Goal: Task Accomplishment & Management: Manage account settings

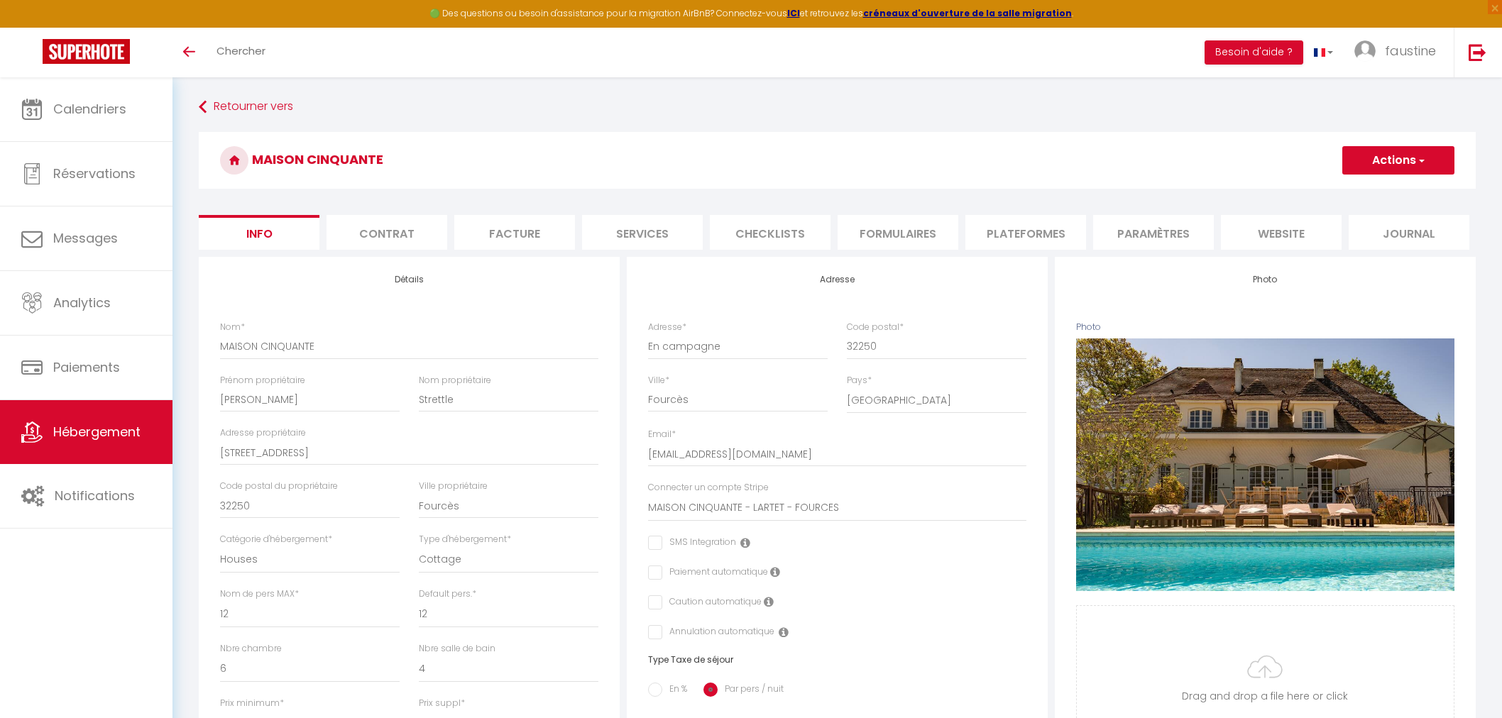
select select "houses"
select select "cottage"
select select "12"
select select "6"
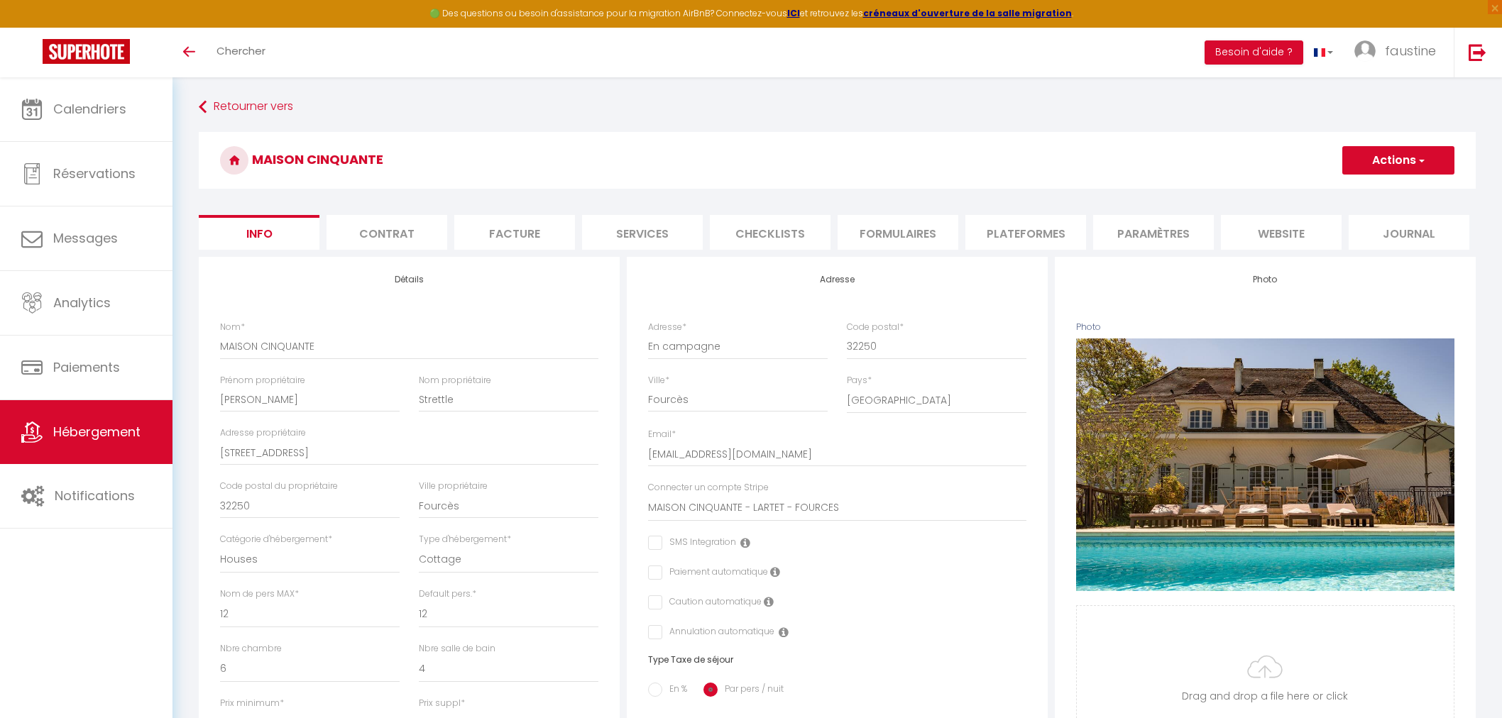
select select "4"
select select "17:00"
select select "19:00"
select select "10:00"
select select "30"
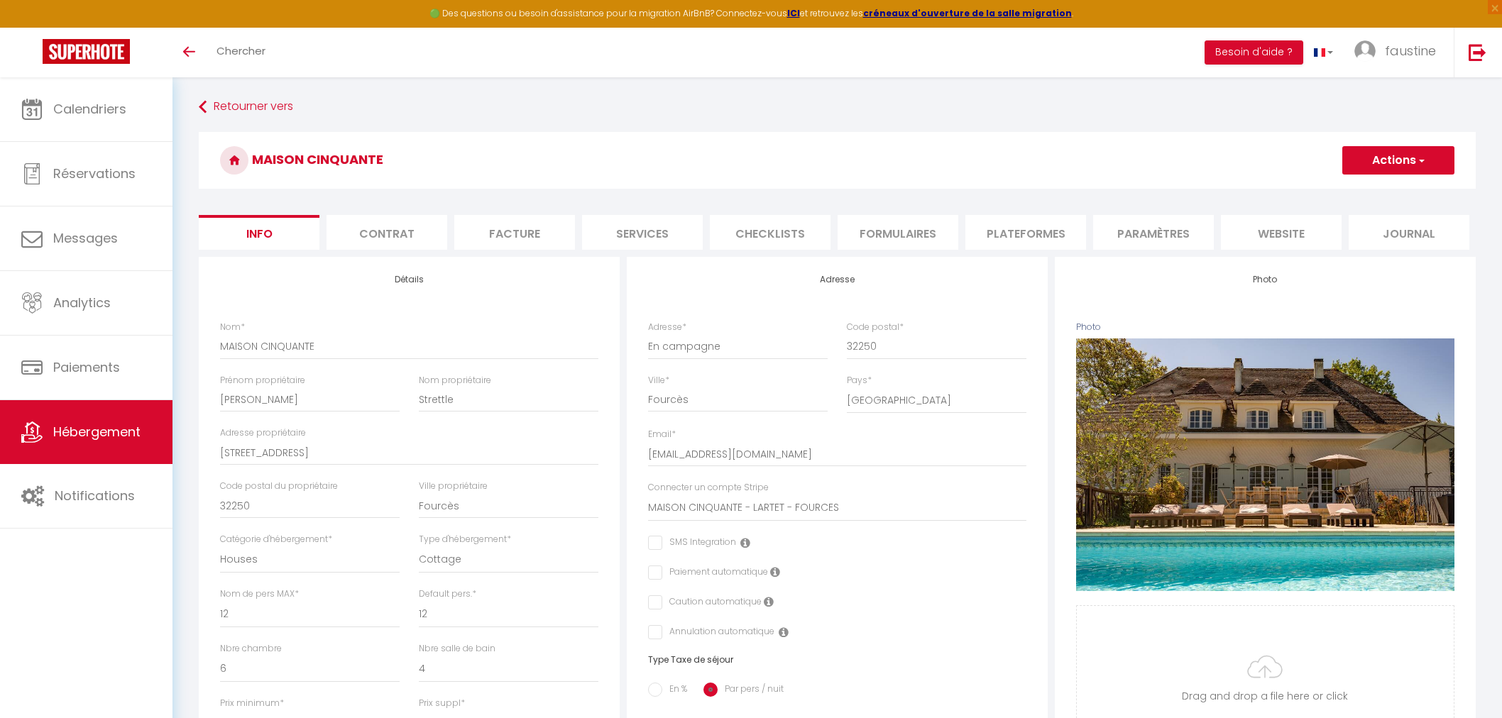
select select "120"
select select "12024"
select select "28"
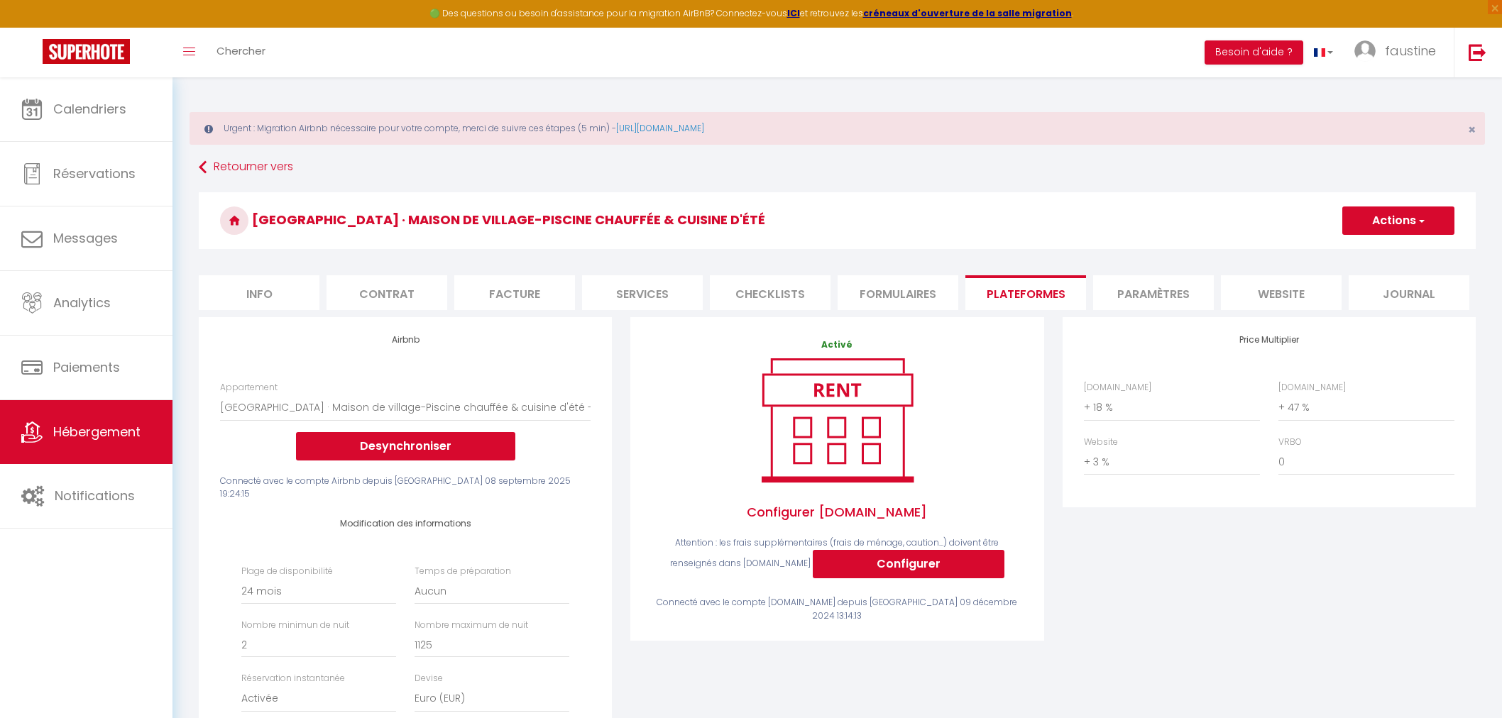
select select "14009-42523300"
select select "-1"
select select "EUR"
select select
select select "+ 18 %"
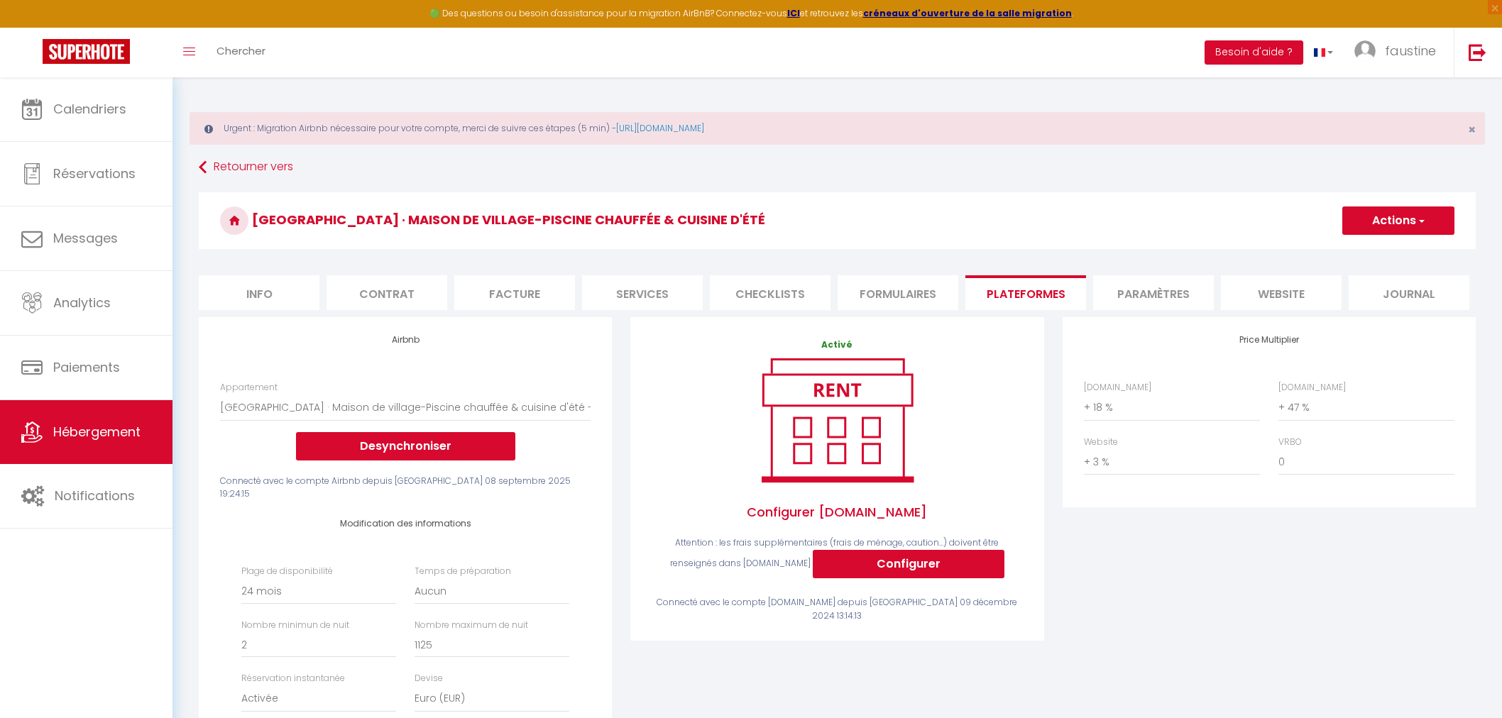
select select "+ 47 %"
select select "+ 3 %"
click at [38, 435] on icon at bounding box center [31, 432] width 21 height 21
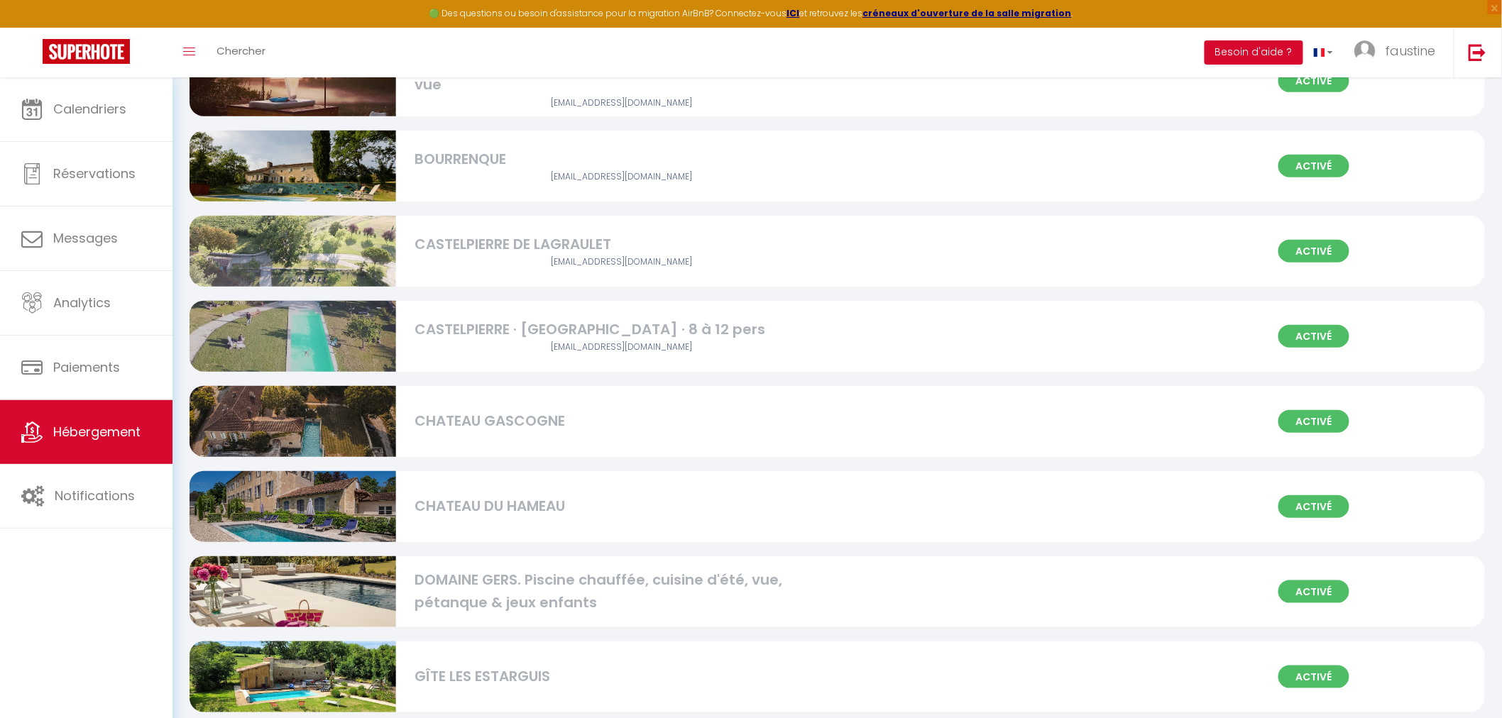
scroll to position [315, 0]
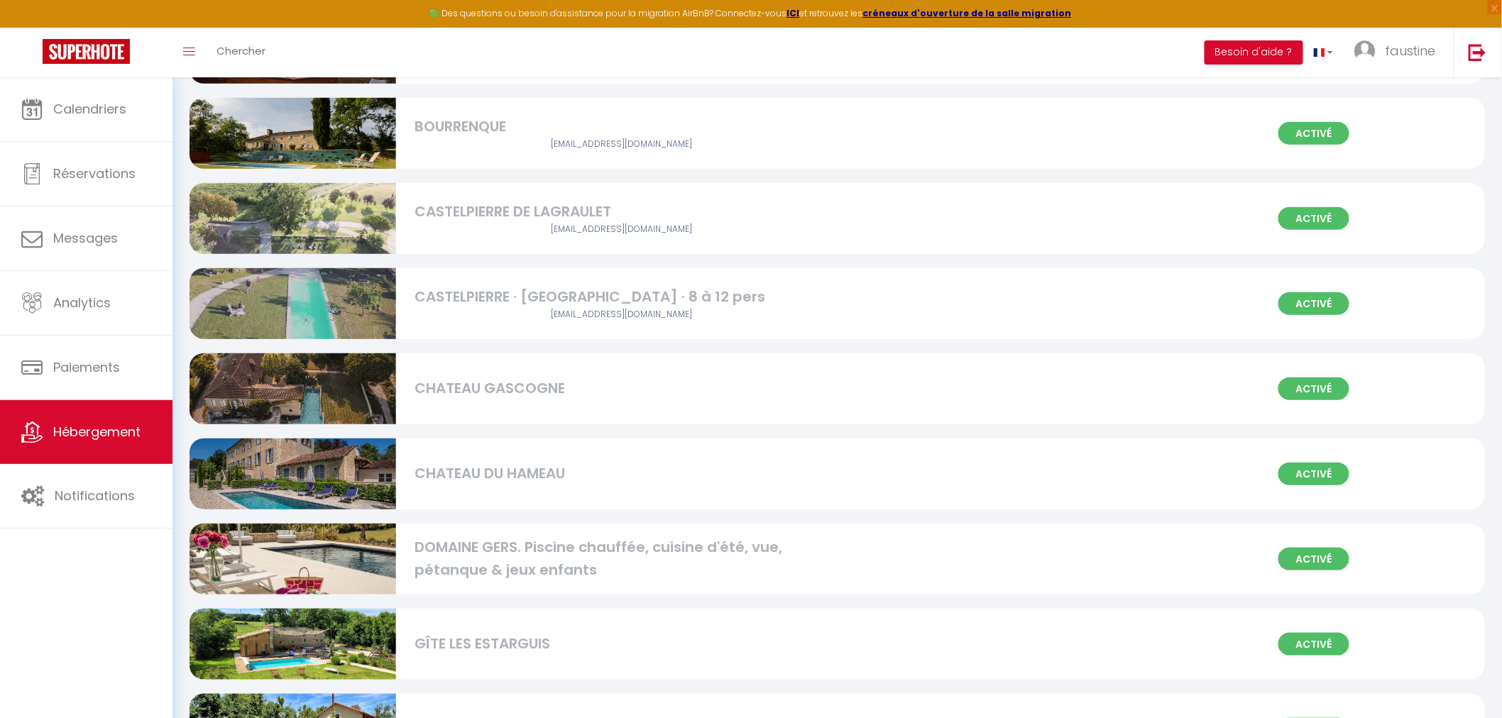
click at [528, 478] on div "CHATEAU DU HAMEAU" at bounding box center [621, 474] width 413 height 22
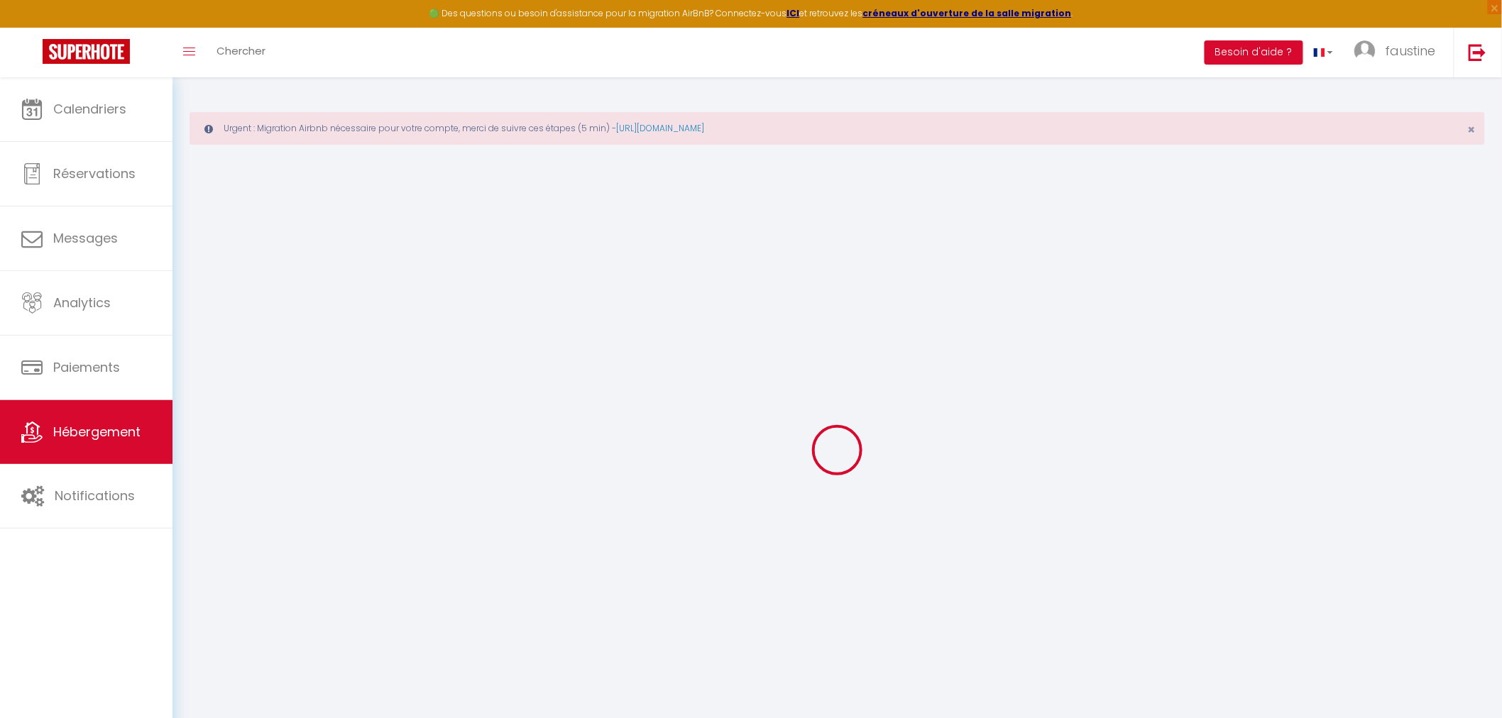
select select "+ 25 %"
select select "+ 48 %"
select select "+ 3 %"
select select "+ 9 %"
select select
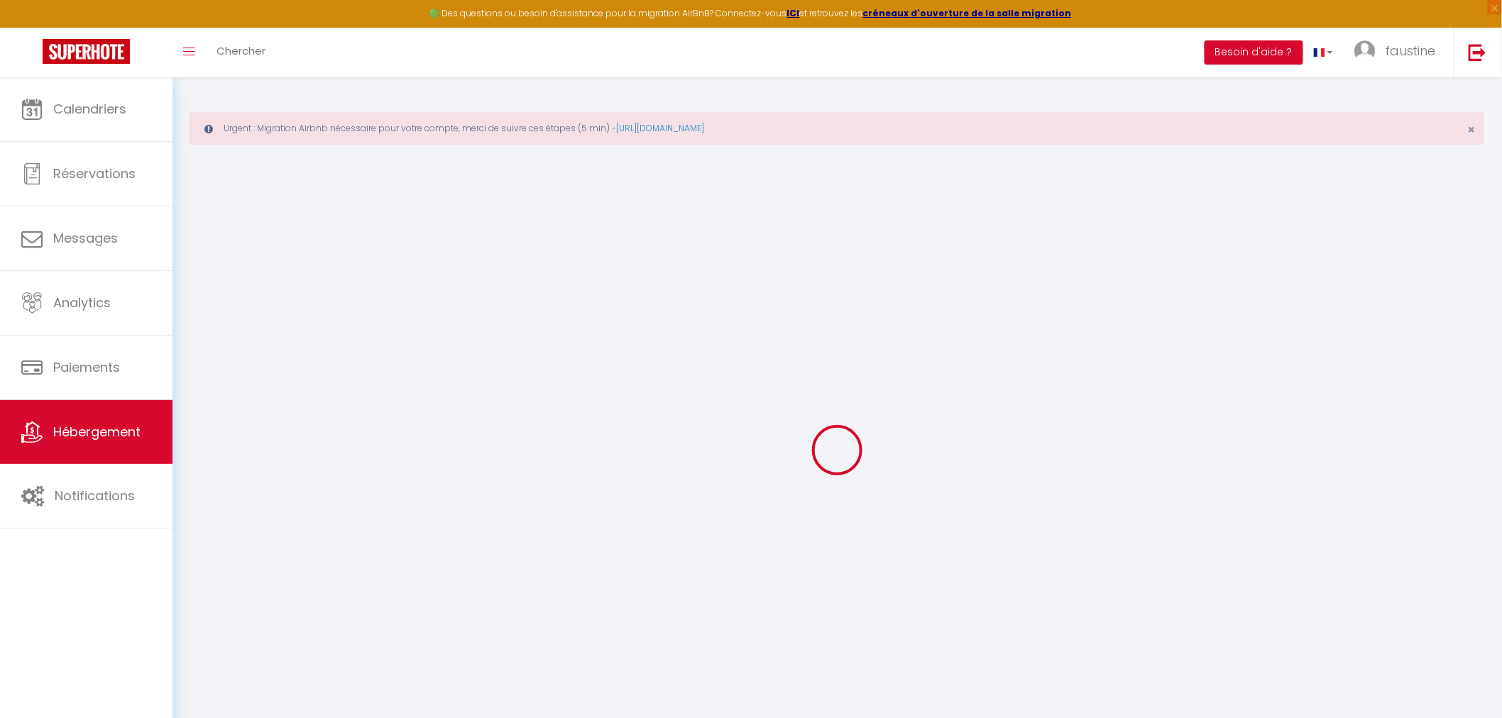
checkbox input "false"
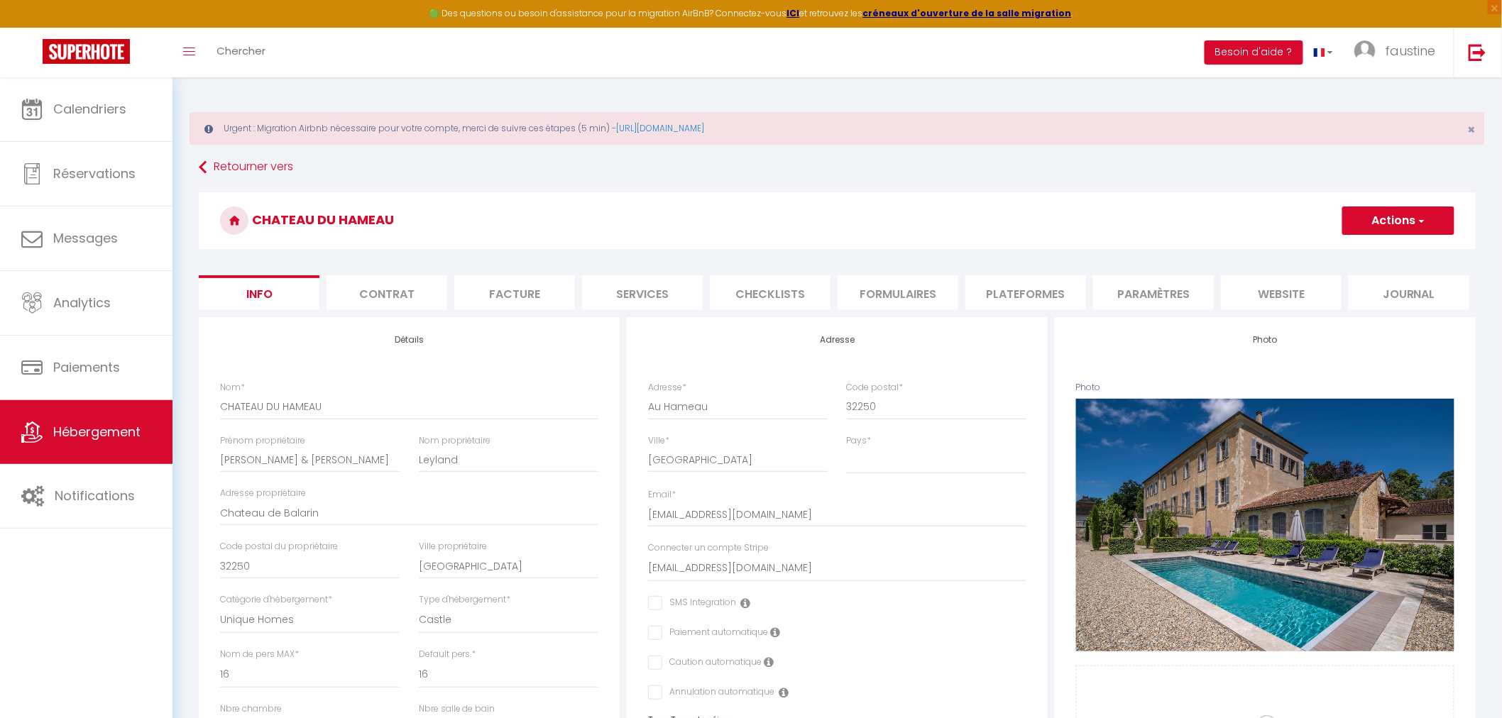
click at [1008, 300] on li "Plateformes" at bounding box center [1025, 292] width 121 height 35
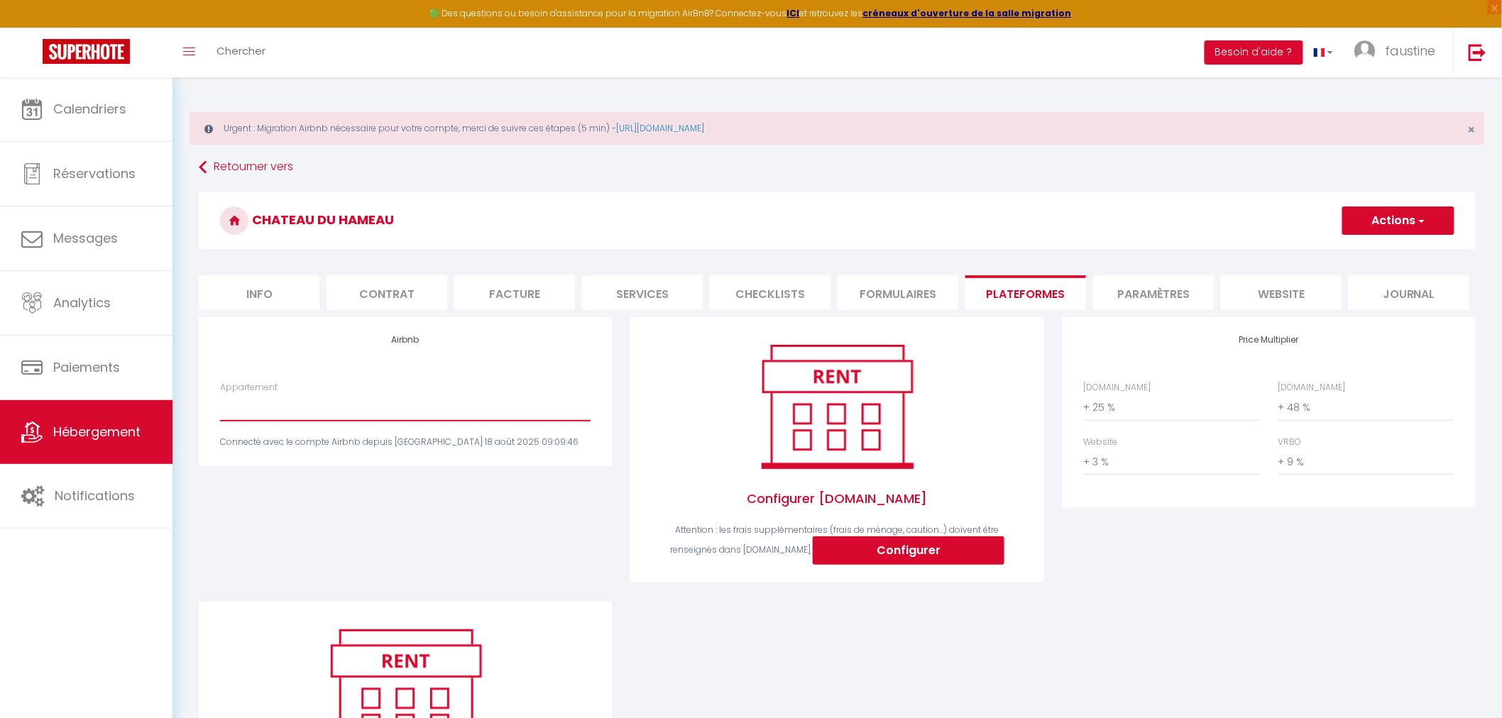
click at [434, 412] on select "La Bourrenque · Charming Stone house - king size beds -view & pool - labourrenq…" at bounding box center [405, 407] width 371 height 27
click at [478, 522] on div "Airbnb Appartement La Bourrenque · Charming Stone house - king size beds -view …" at bounding box center [406, 459] width 432 height 284
click at [353, 409] on select "La Bourrenque · Charming Stone house - king size beds -view & pool - labourrenq…" at bounding box center [405, 407] width 371 height 27
select select "14003-4661949"
click at [220, 394] on select "La Bourrenque · Charming Stone house - king size beds -view & pool - labourrenq…" at bounding box center [405, 407] width 371 height 27
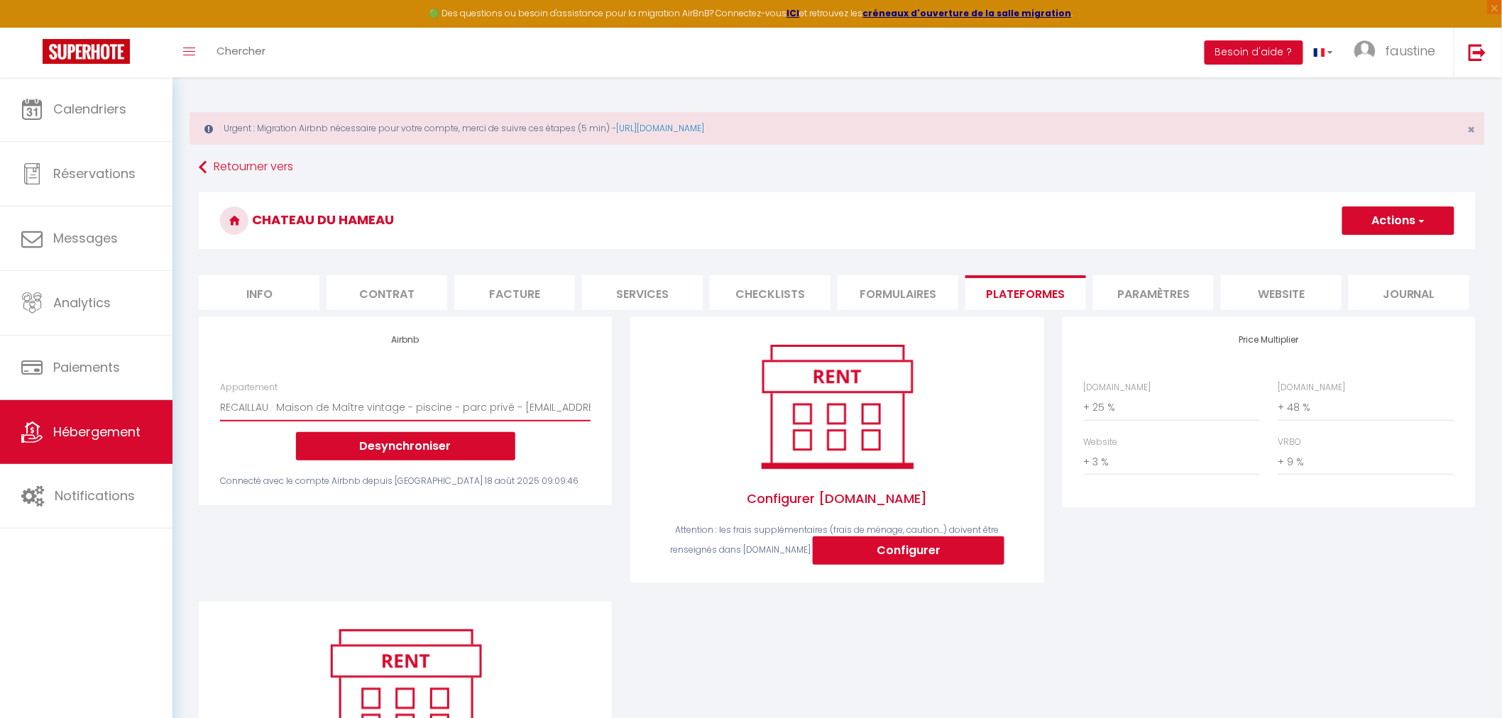
click at [312, 407] on select "La Bourrenque · Charming Stone house - king size beds -view & pool - labourrenq…" at bounding box center [405, 407] width 371 height 27
click at [219, 514] on div "Airbnb Appartement La Bourrenque · Charming Stone house - king size beds -view …" at bounding box center [406, 459] width 432 height 284
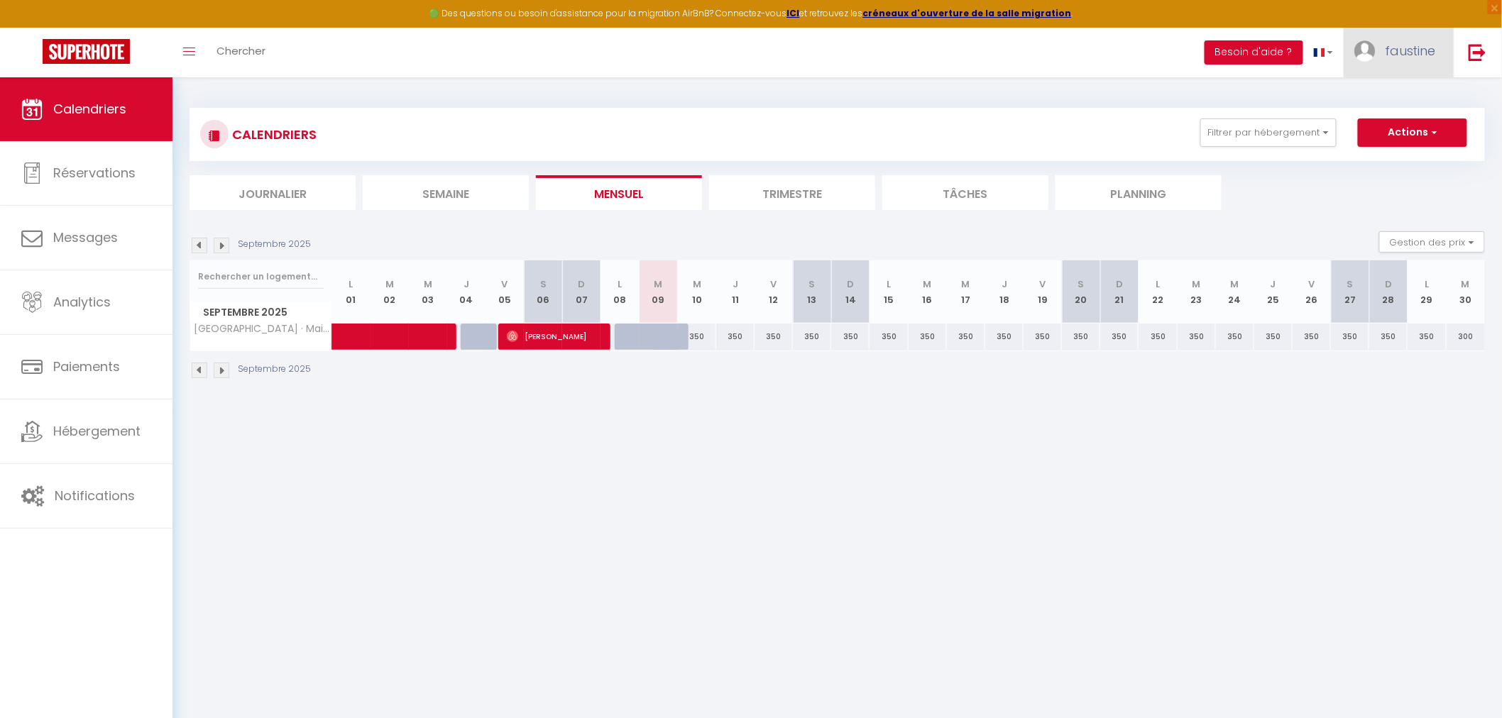
click at [1406, 60] on link "faustine" at bounding box center [1399, 53] width 110 height 50
click at [1371, 95] on link "Paramètres" at bounding box center [1396, 99] width 105 height 24
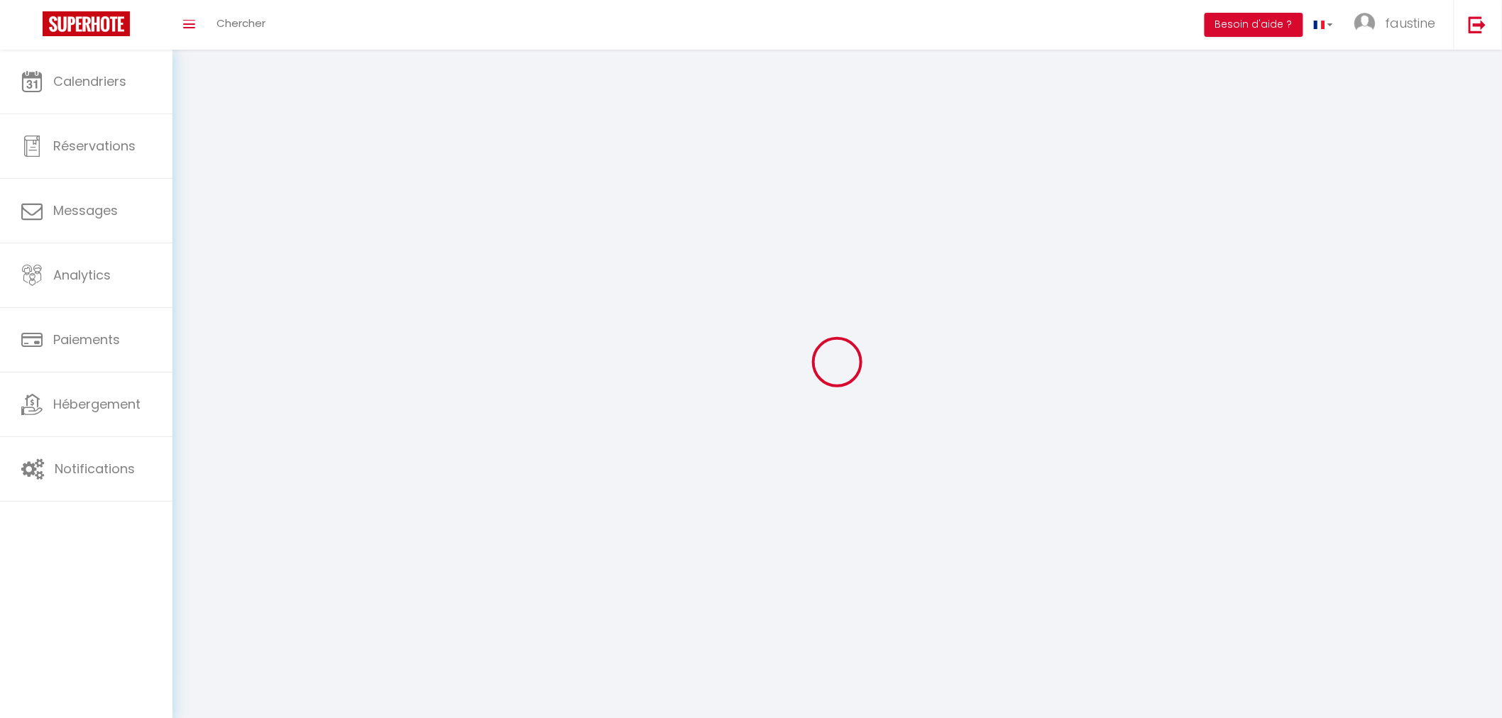
type input "faustine"
type input "milard"
type input "0682083434"
type input "1000 route du pont Lambert"
type input "47170"
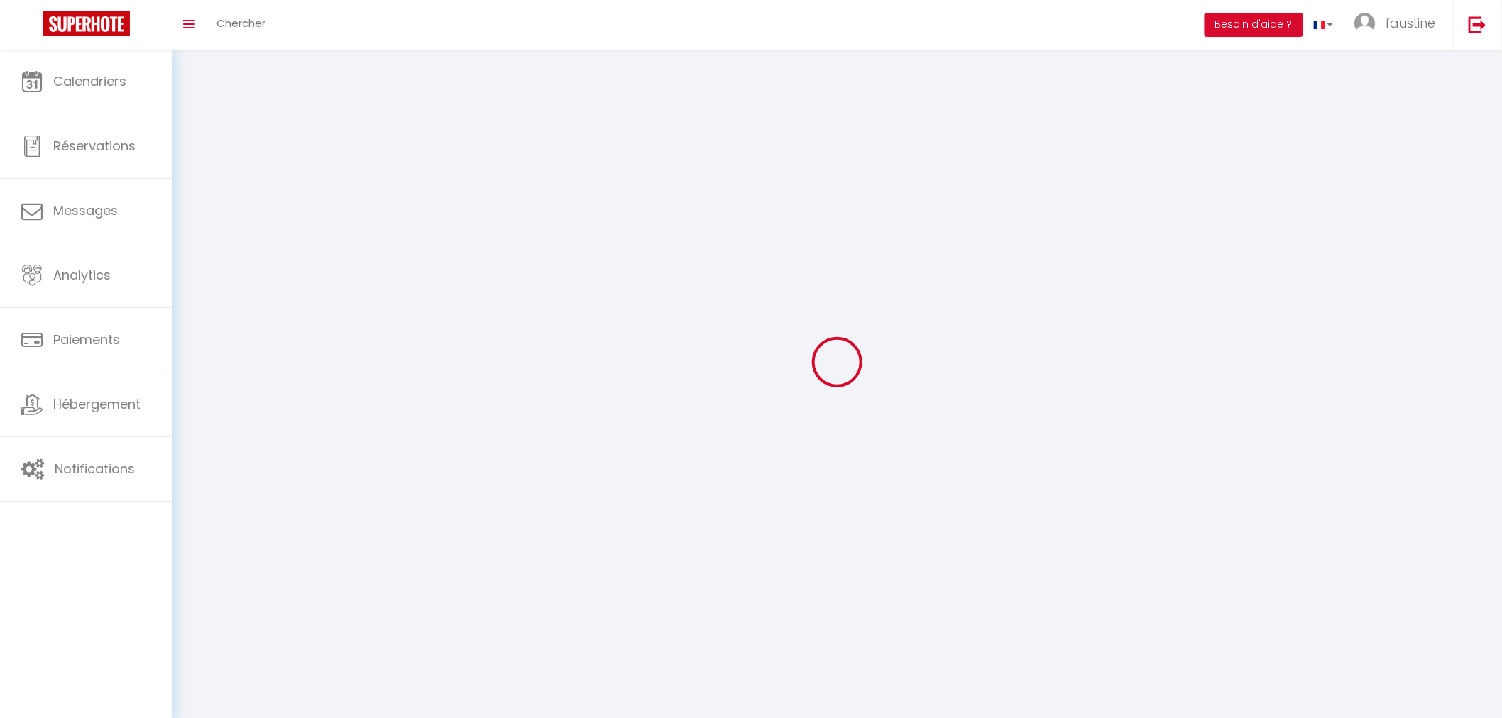
type input "lannes"
type input "fBbSfM3UViTsHbFz56qL9egGA"
type input "MR18xCnghKCnZ5wdDG1LIrmLe"
type input "https://app.superhote.com/#/get-available-rentals/MR18xCnghKCnZ5wdDG1LIrmLe"
select select "28"
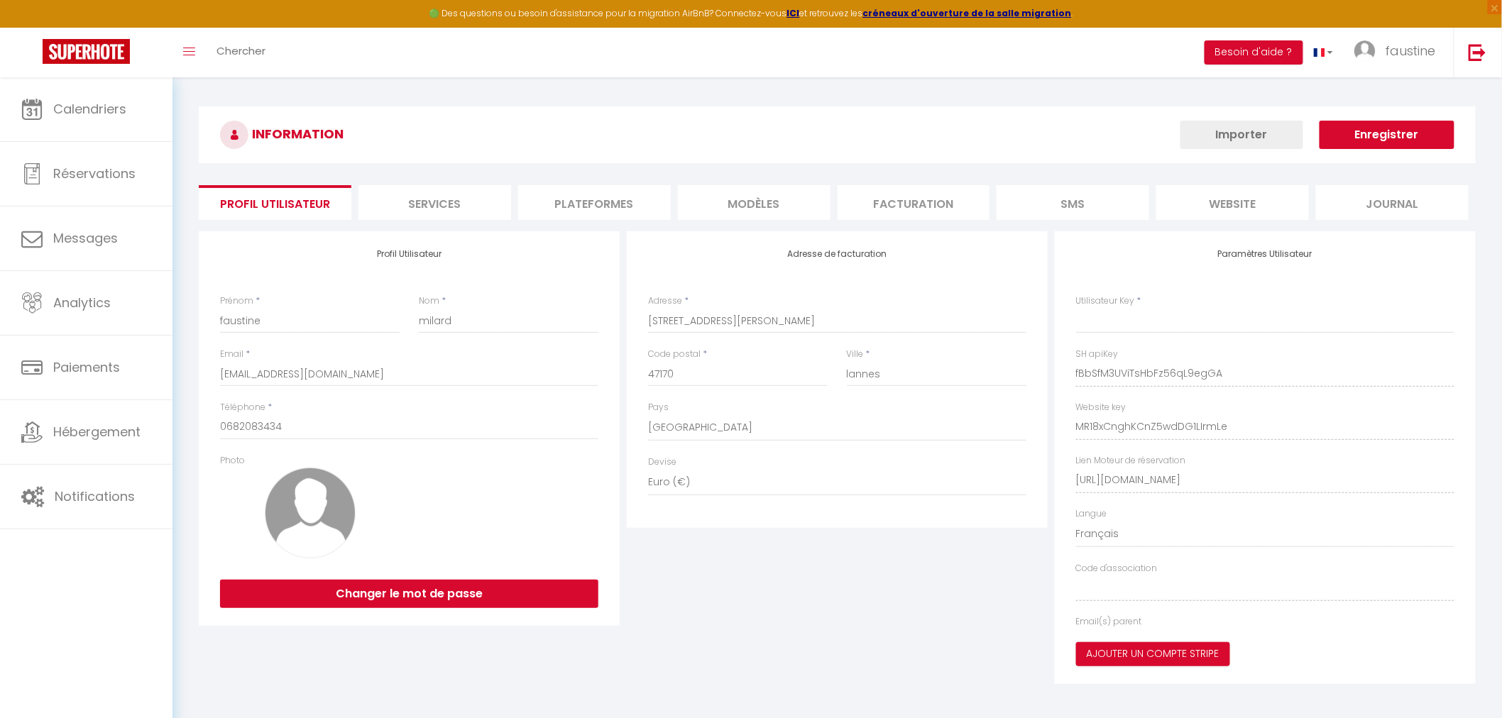
select select "fr"
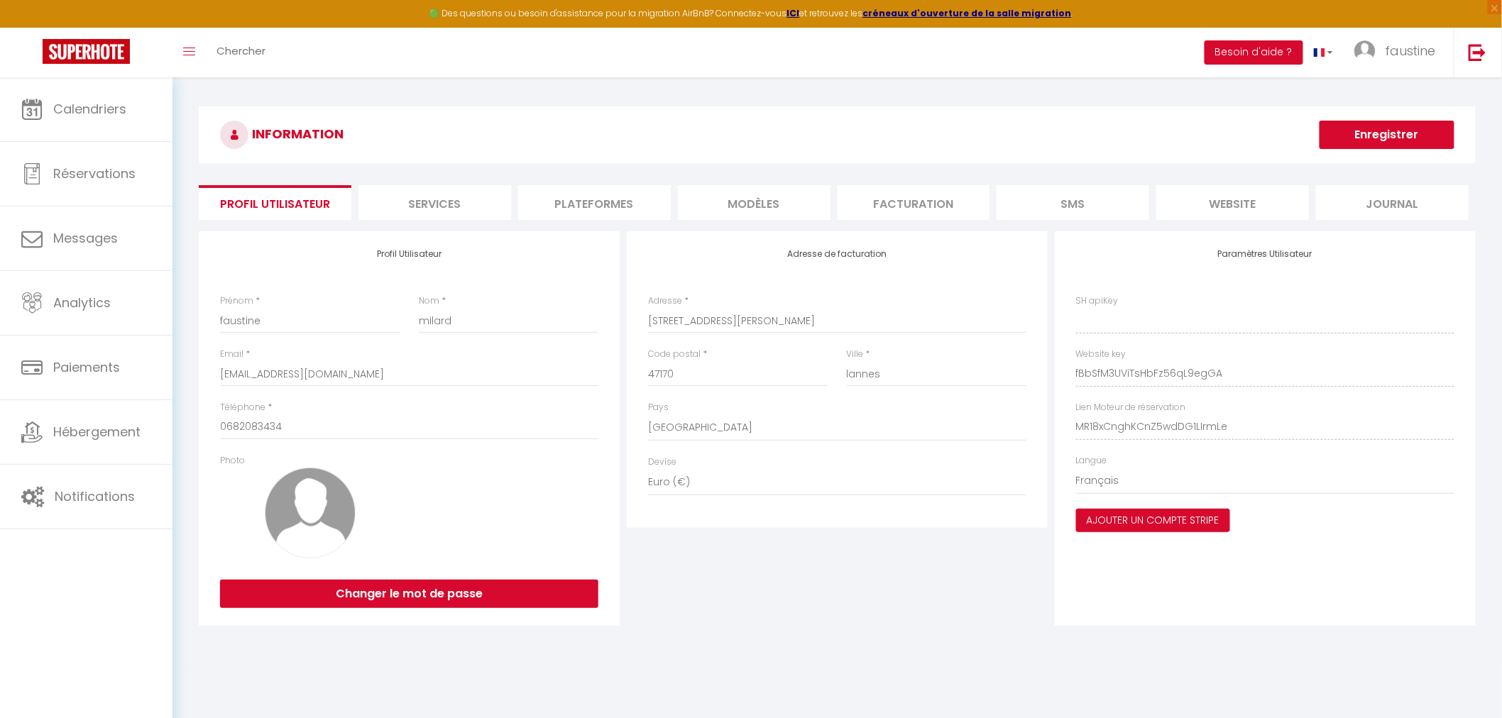
type input "fBbSfM3UViTsHbFz56qL9egGA"
type input "MR18xCnghKCnZ5wdDG1LIrmLe"
type input "https://app.superhote.com/#/get-available-rentals/MR18xCnghKCnZ5wdDG1LIrmLe"
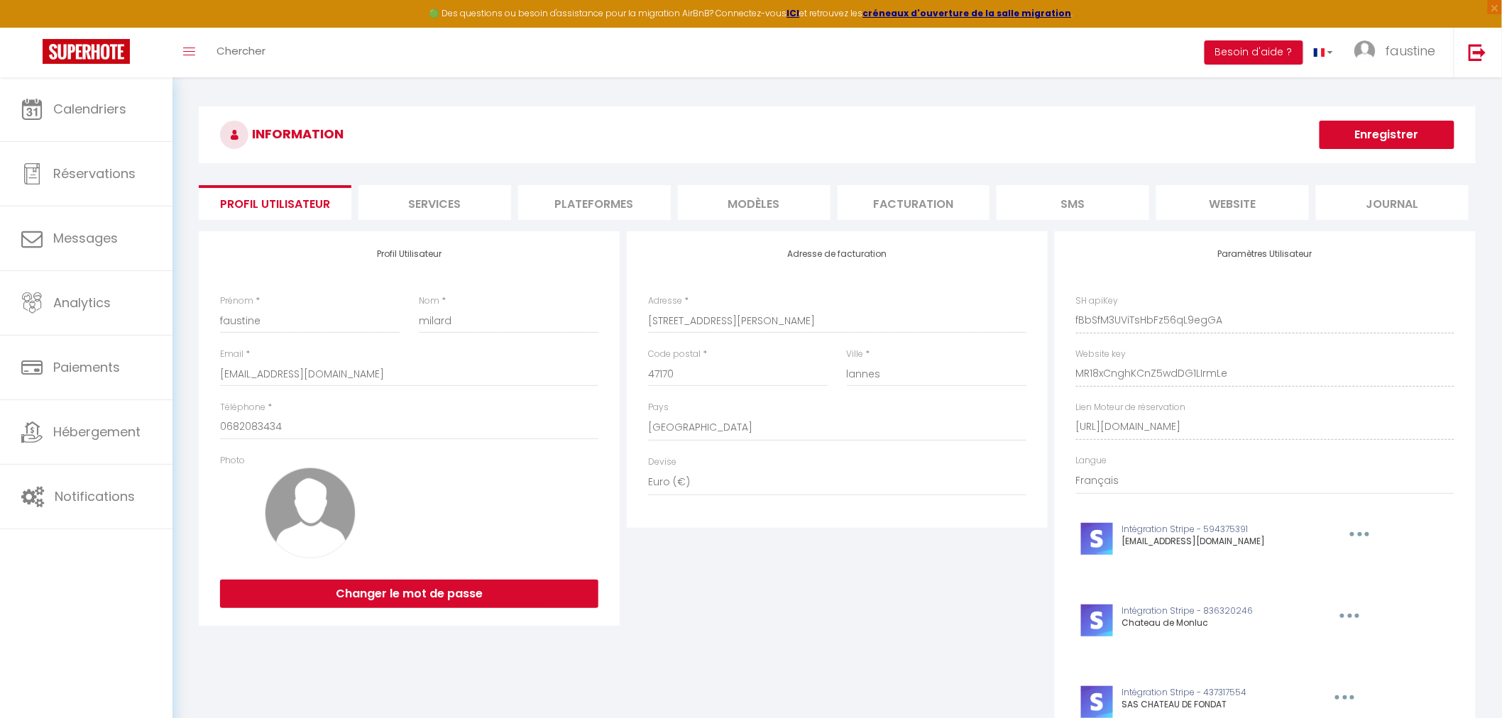
click at [627, 206] on li "Plateformes" at bounding box center [594, 202] width 153 height 35
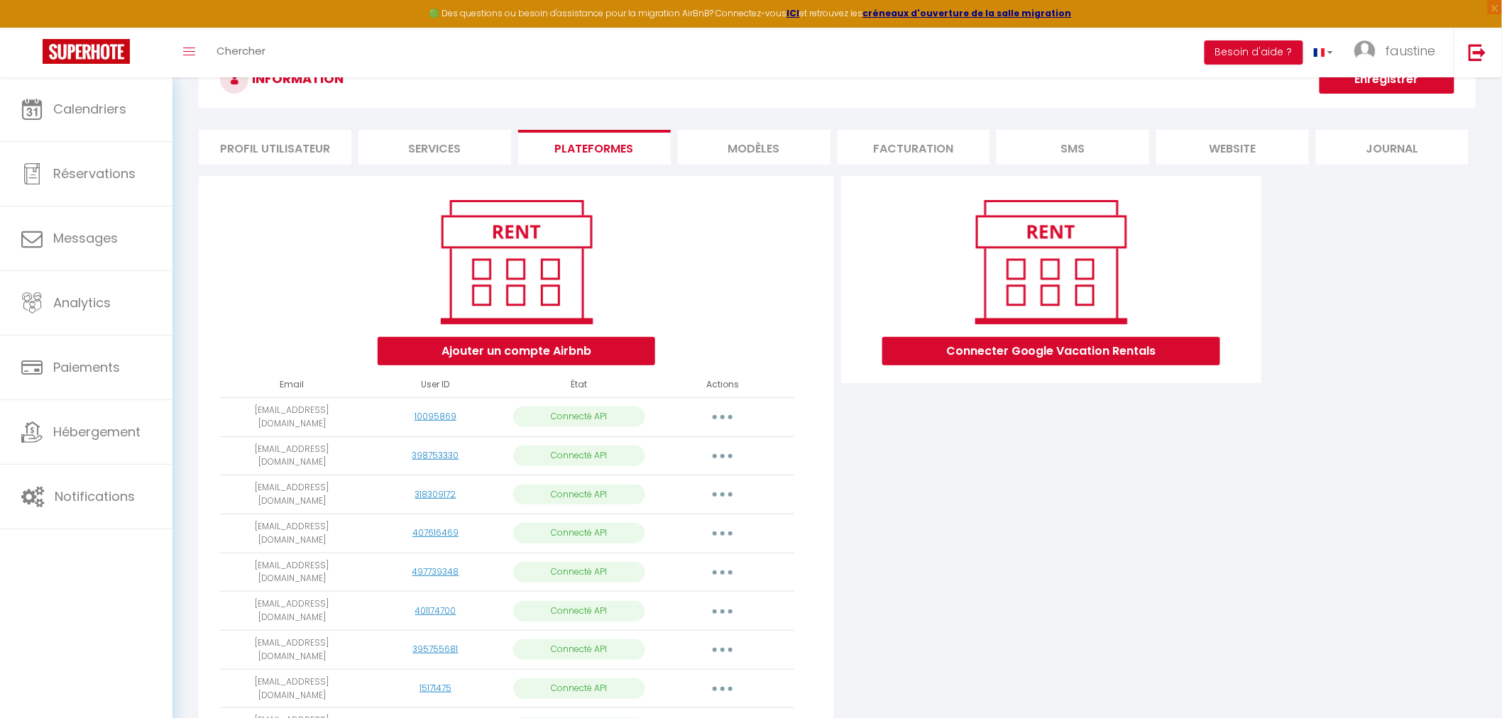
scroll to position [79, 0]
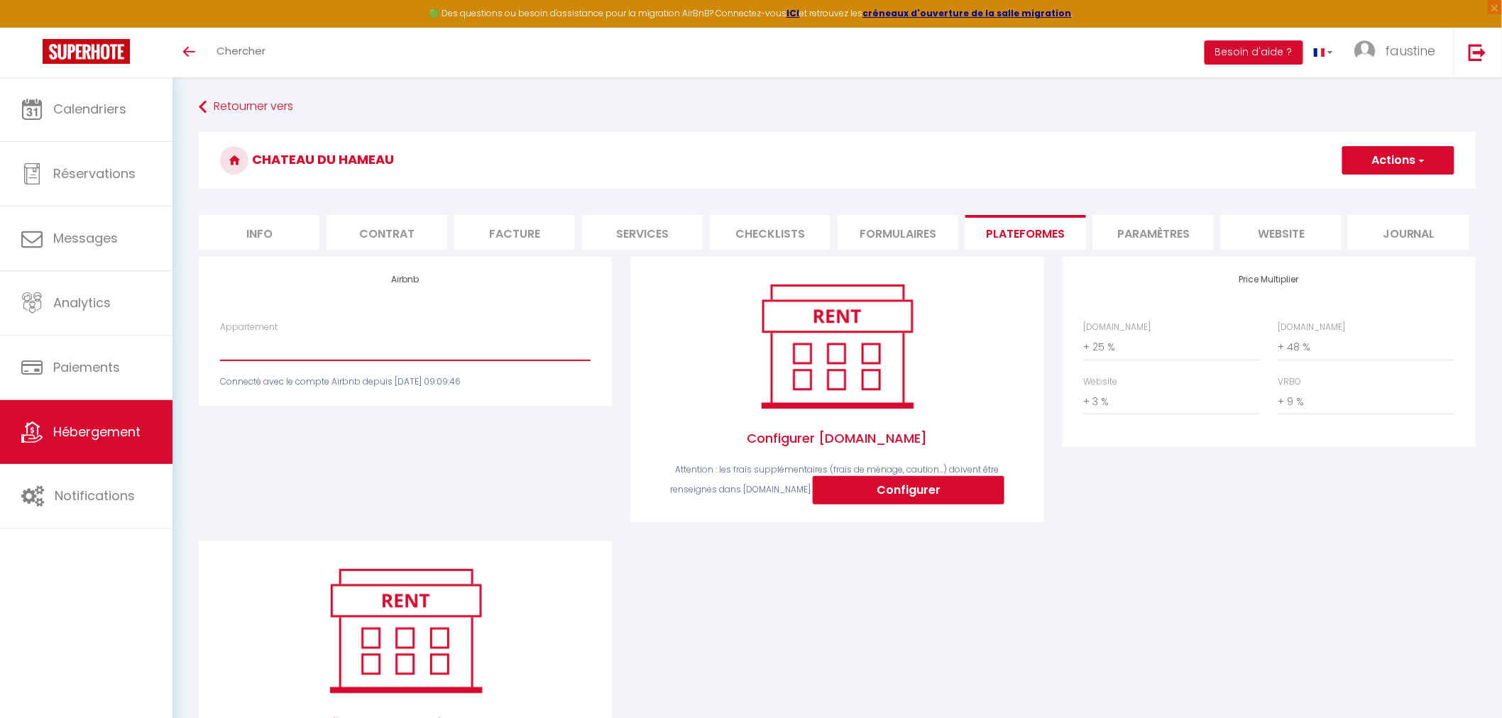
click at [422, 351] on select "La Bourrenque · Charming Stone house - king size beds -view & pool - labourrenq…" at bounding box center [405, 347] width 371 height 27
click at [992, 129] on div "Retourner vers CHATEAU DU HAMEAU Actions Enregistrer Info Contrat Facture Servi…" at bounding box center [837, 453] width 1295 height 718
click at [381, 228] on li "Contrat" at bounding box center [387, 232] width 121 height 35
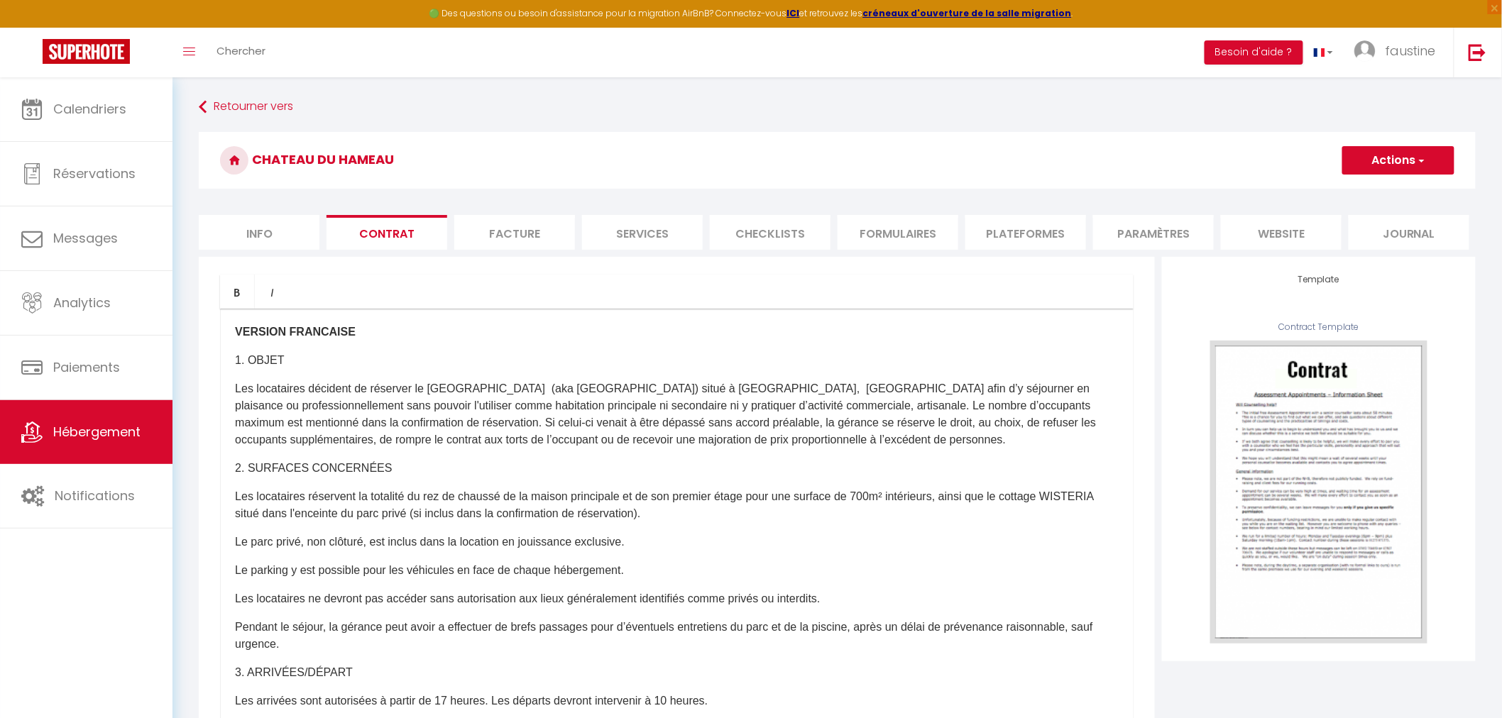
click at [430, 476] on p "2. SURFACES CONCERNÉES" at bounding box center [677, 468] width 884 height 17
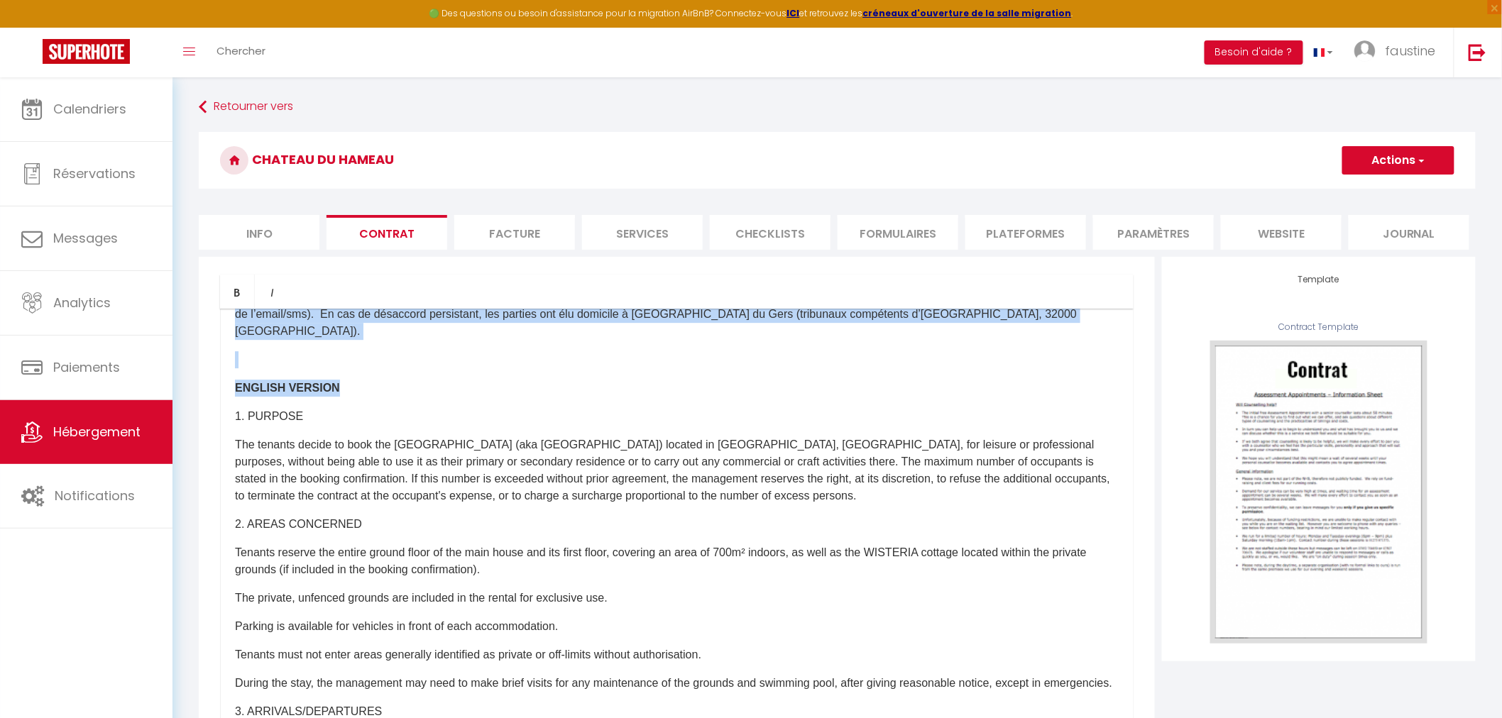
scroll to position [1892, 0]
drag, startPoint x: 231, startPoint y: 362, endPoint x: 405, endPoint y: 373, distance: 173.6
click at [405, 373] on div "VERSION FRANCAISE 1. OBJET Les locataires décident de réserver le Château du Ha…" at bounding box center [677, 593] width 914 height 568
copy div "1. OBJET Les locataires décident de réserver le Château du Hameau (aka Château …"
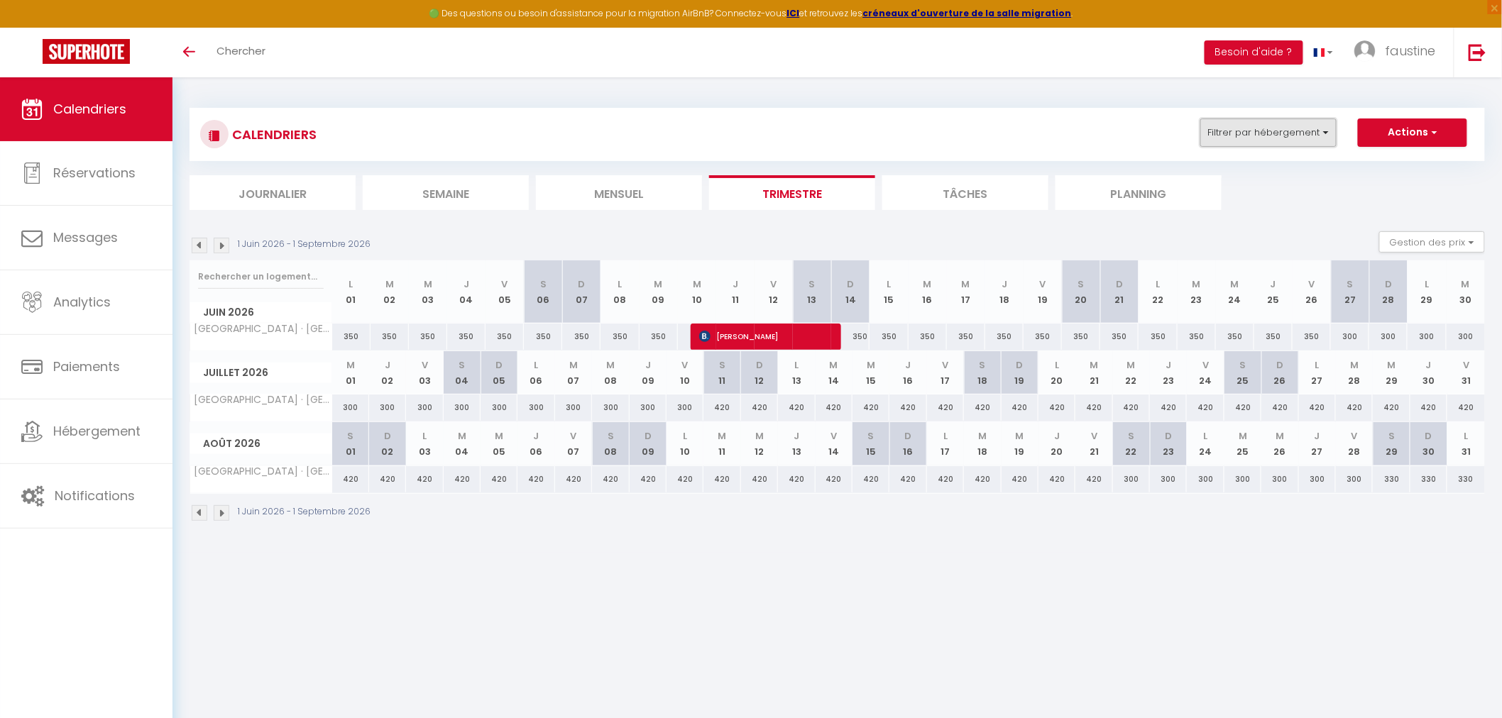
click at [1271, 138] on button "Filtrer par hébergement" at bounding box center [1268, 133] width 136 height 28
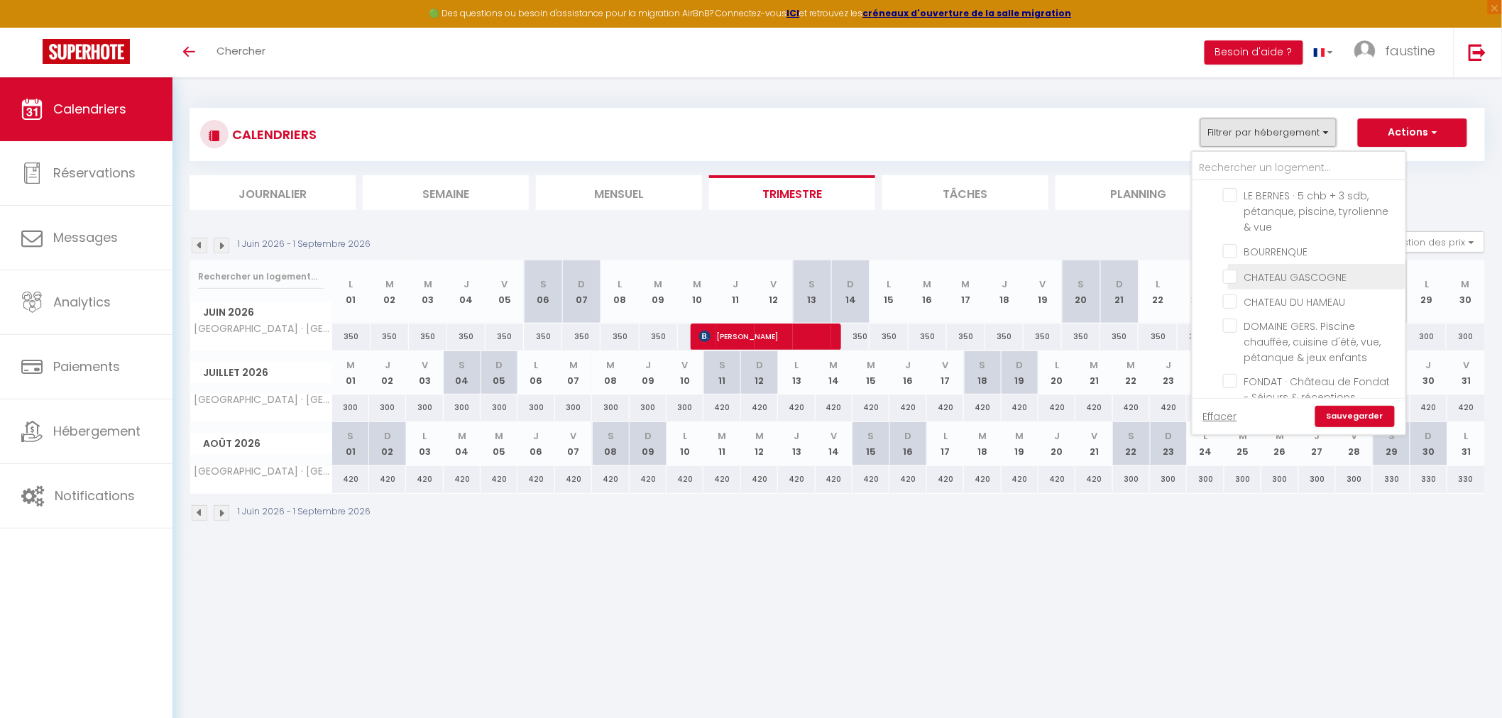
scroll to position [473, 0]
click at [1232, 234] on input "AU PETIT BONHEUR - MONCRABEAU" at bounding box center [1311, 234] width 177 height 14
checkbox input "true"
checkbox input "false"
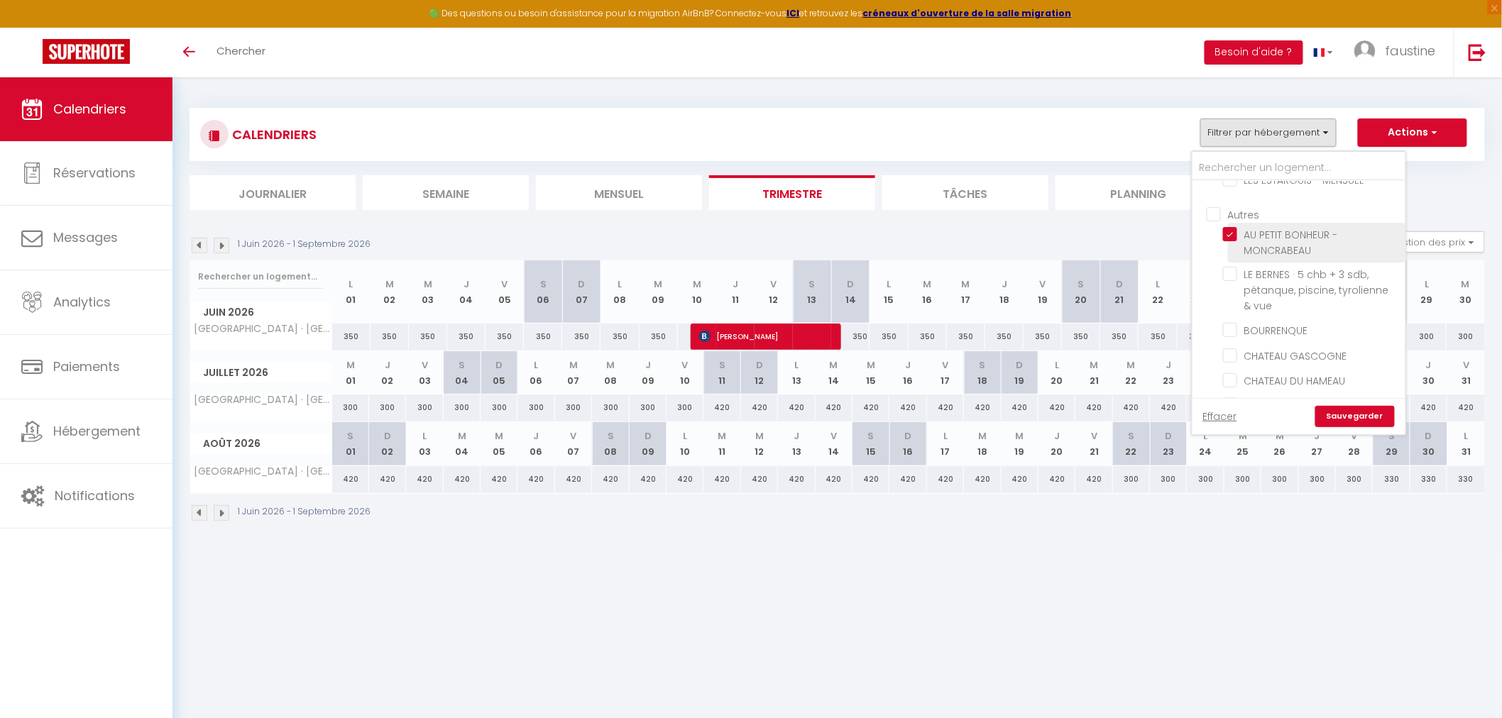
checkbox input "false"
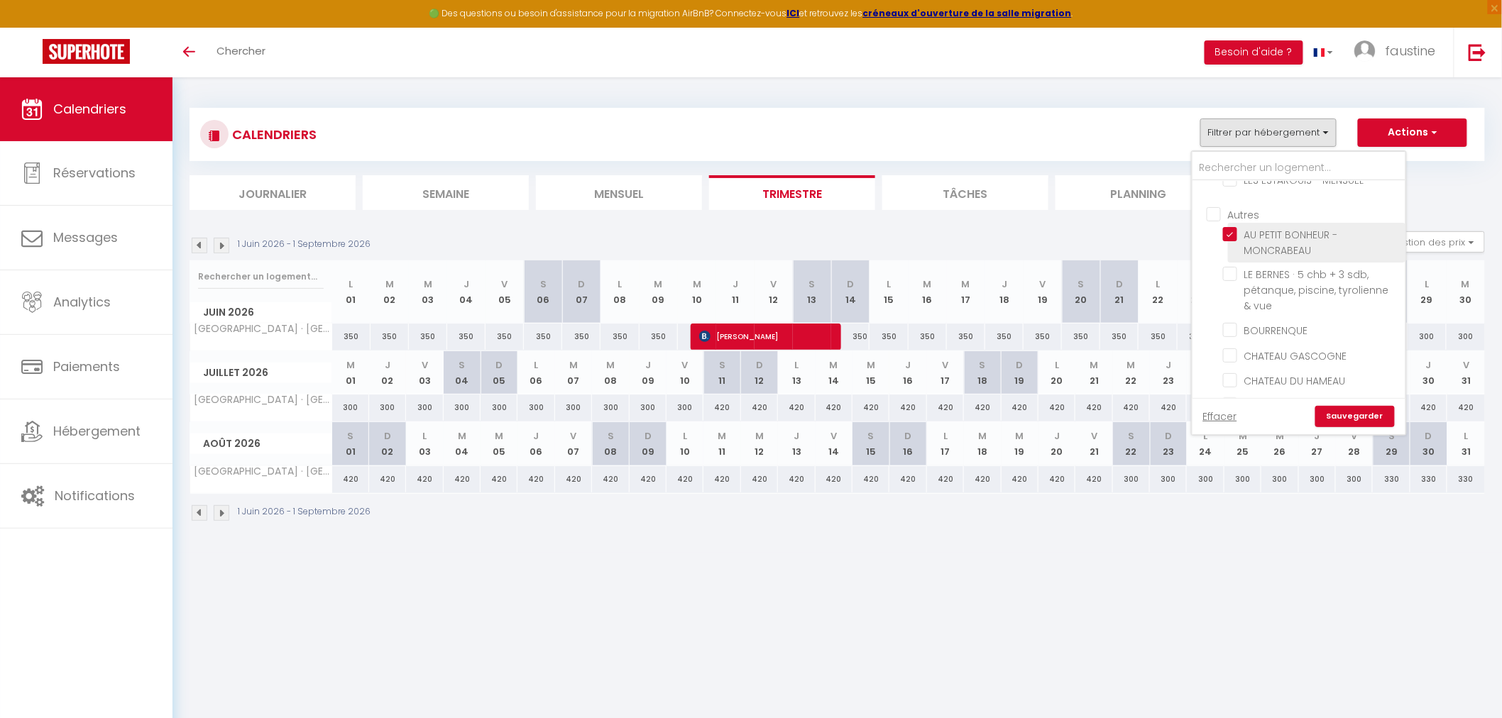
checkbox input "false"
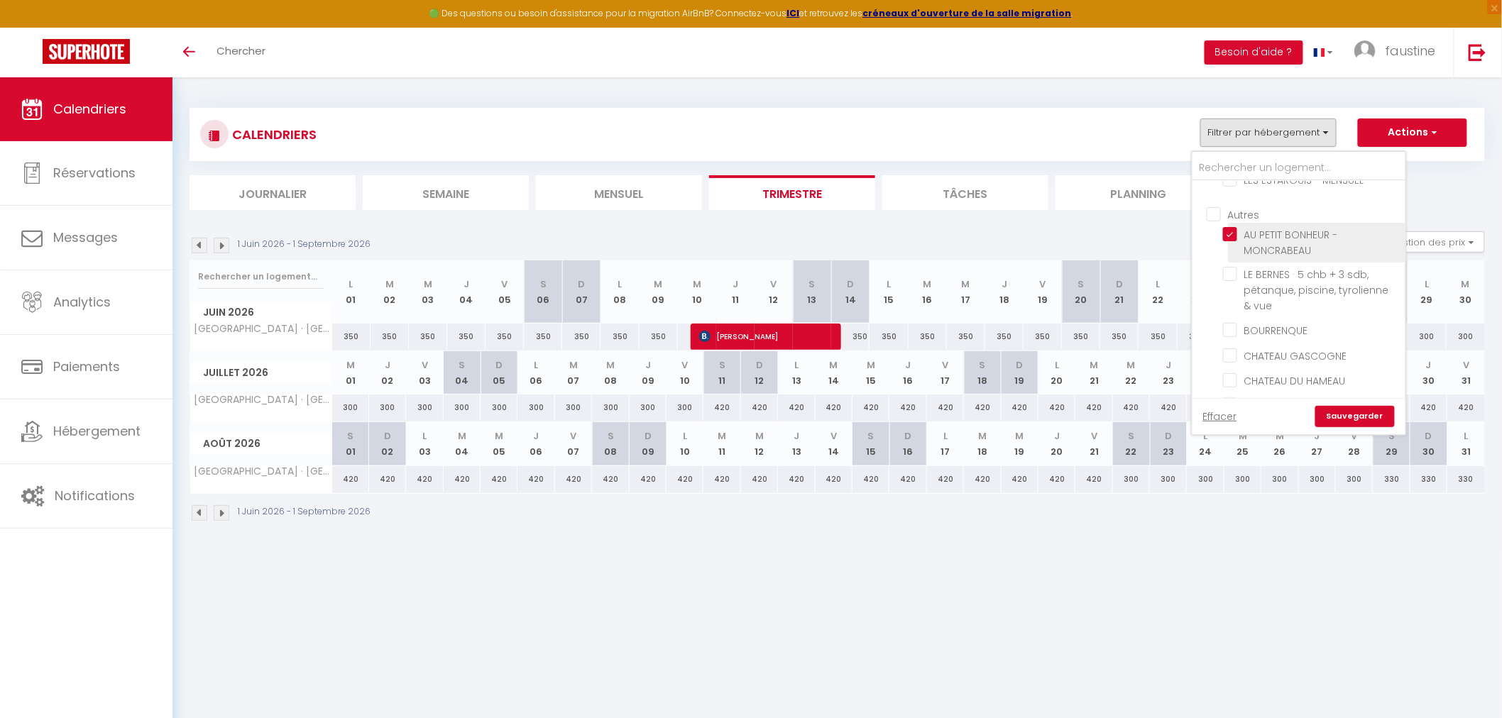
checkbox input "false"
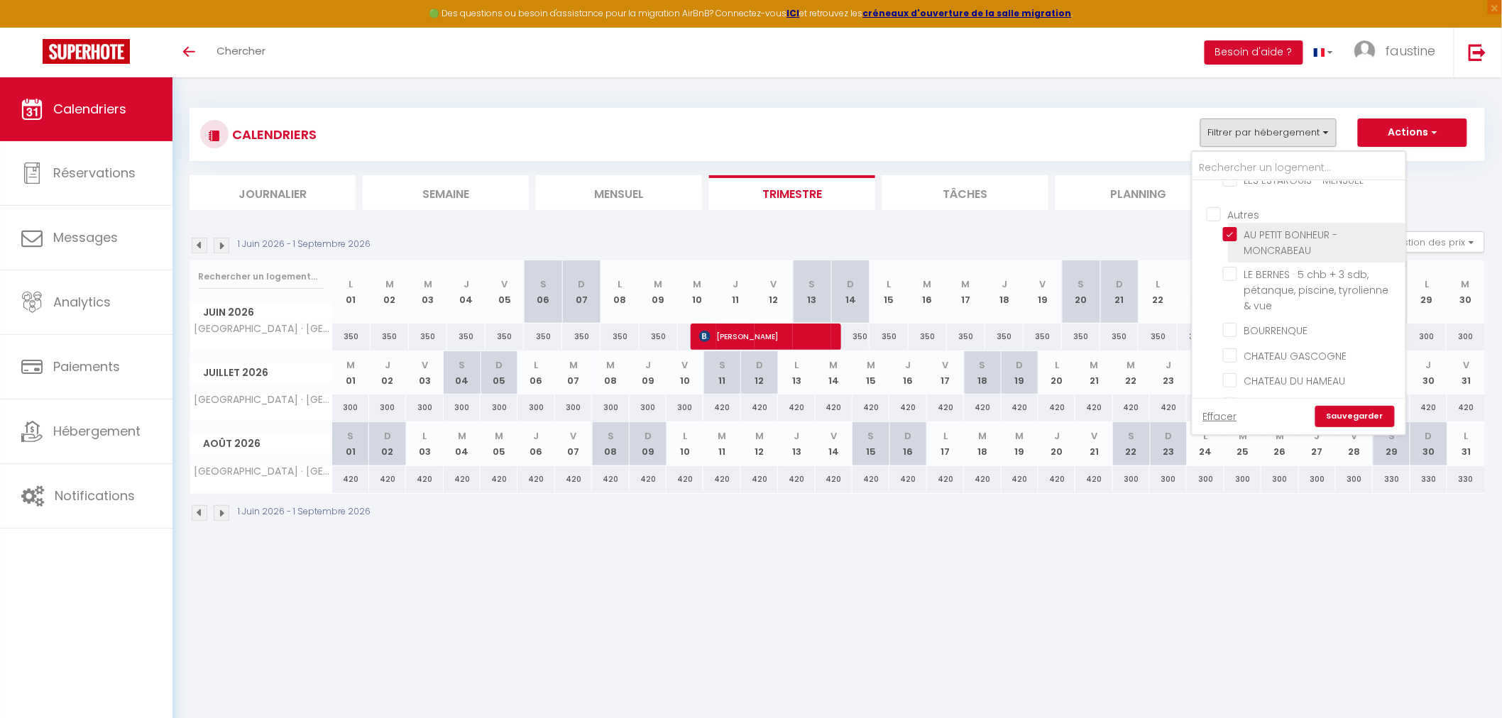
checkbox input "false"
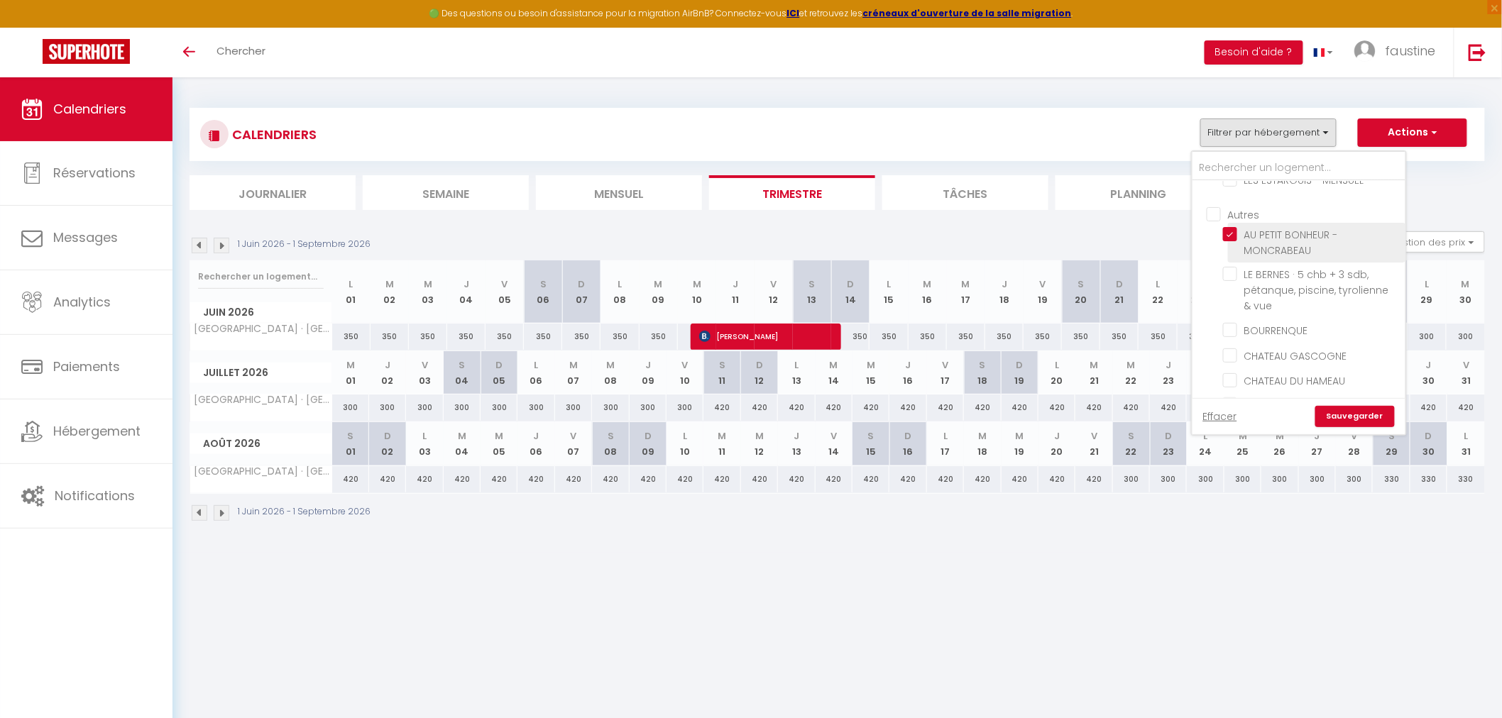
checkbox input "false"
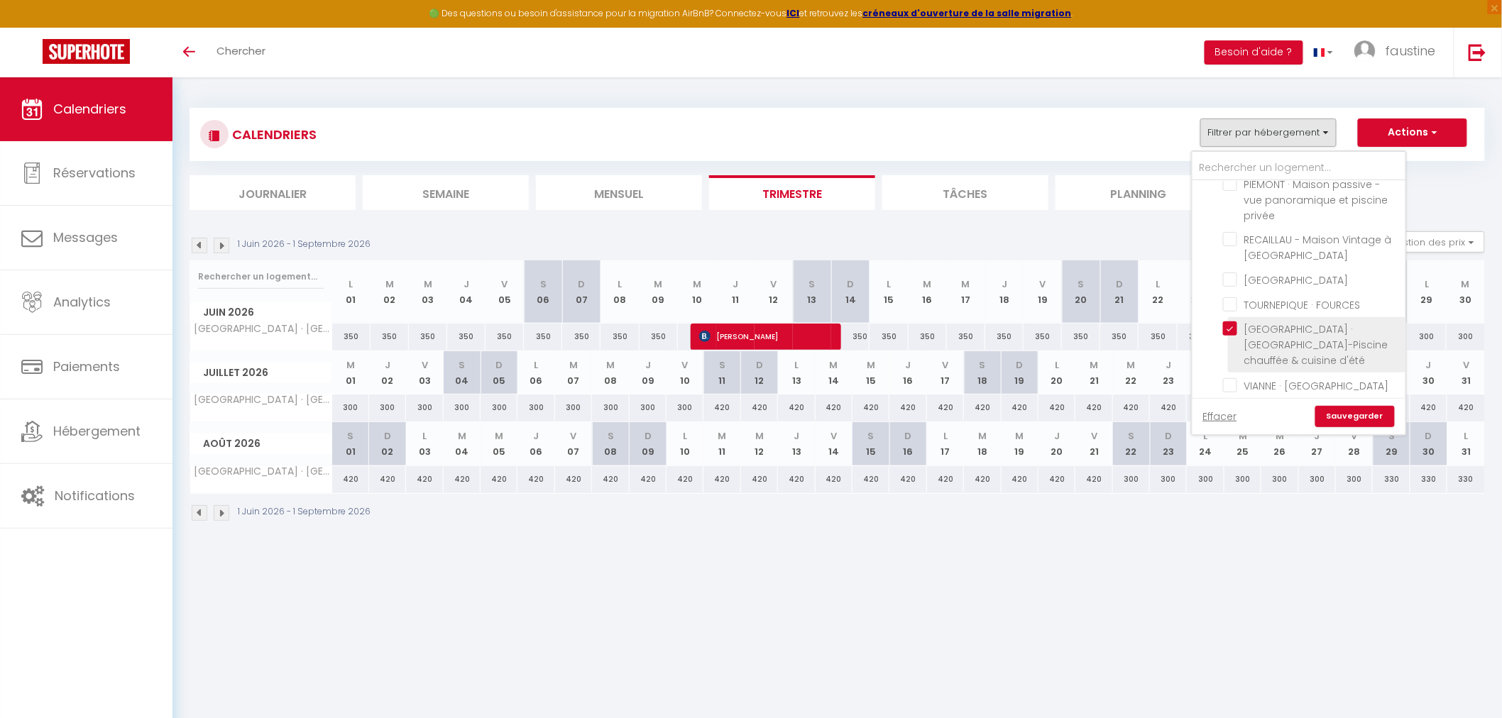
click at [1232, 323] on input "[GEOGRAPHIC_DATA] · [GEOGRAPHIC_DATA]-Piscine chauffée & cuisine d'été" at bounding box center [1311, 329] width 177 height 14
checkbox input "false"
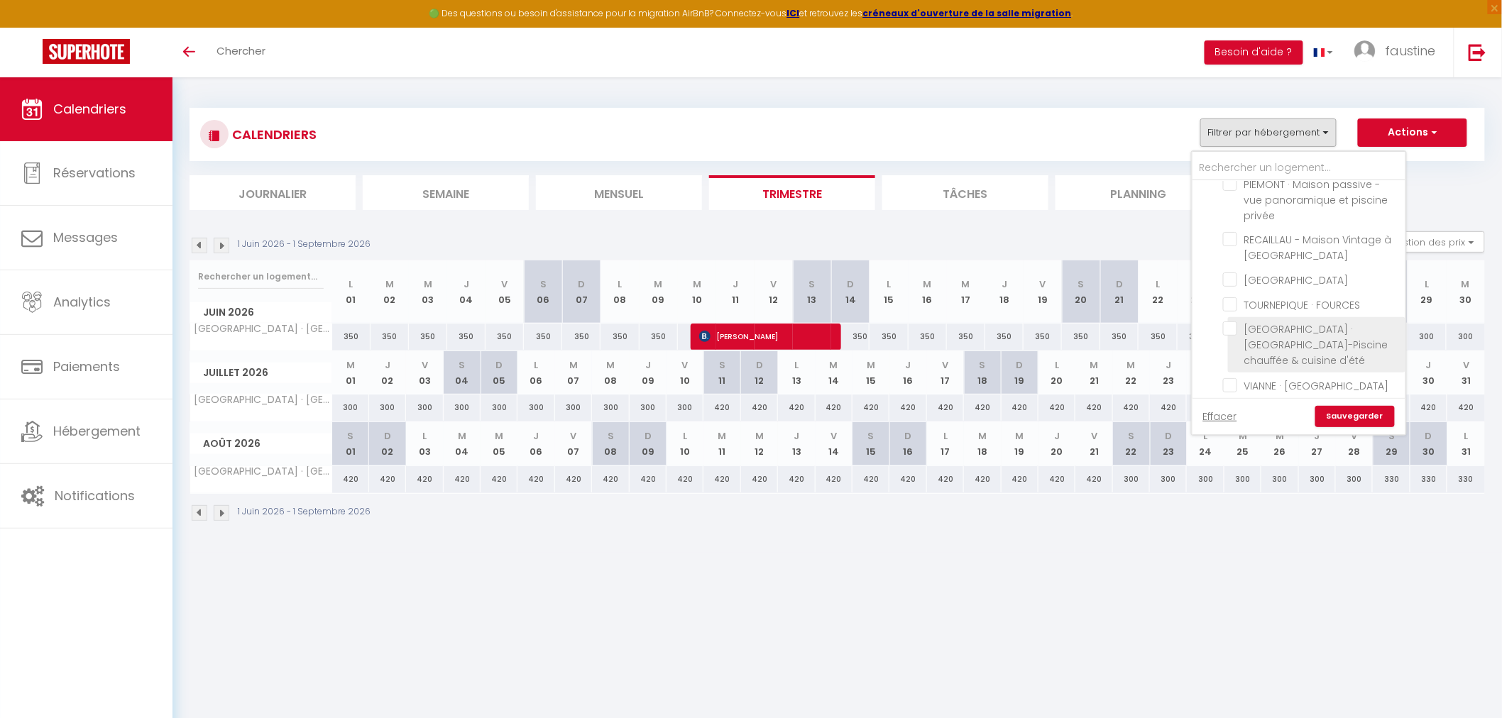
checkbox input "false"
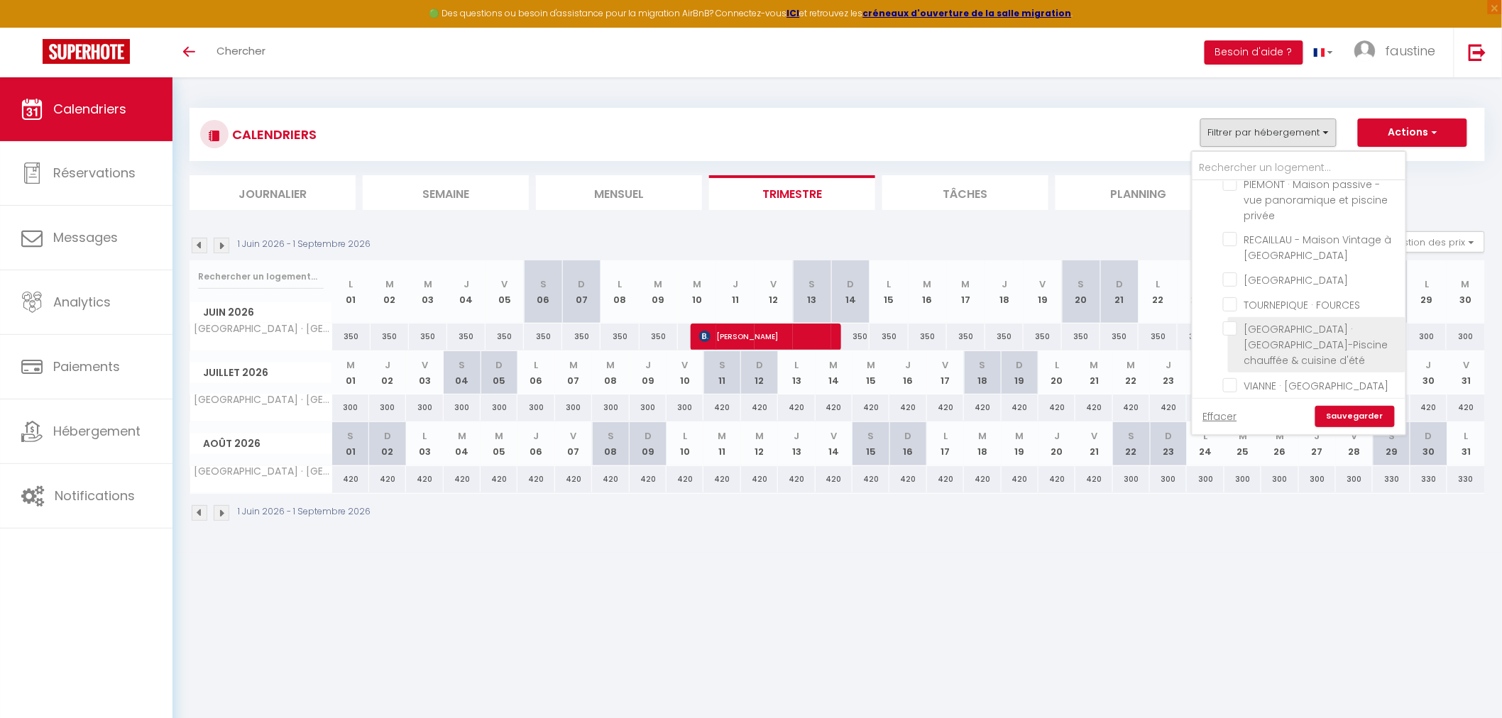
checkbox input "false"
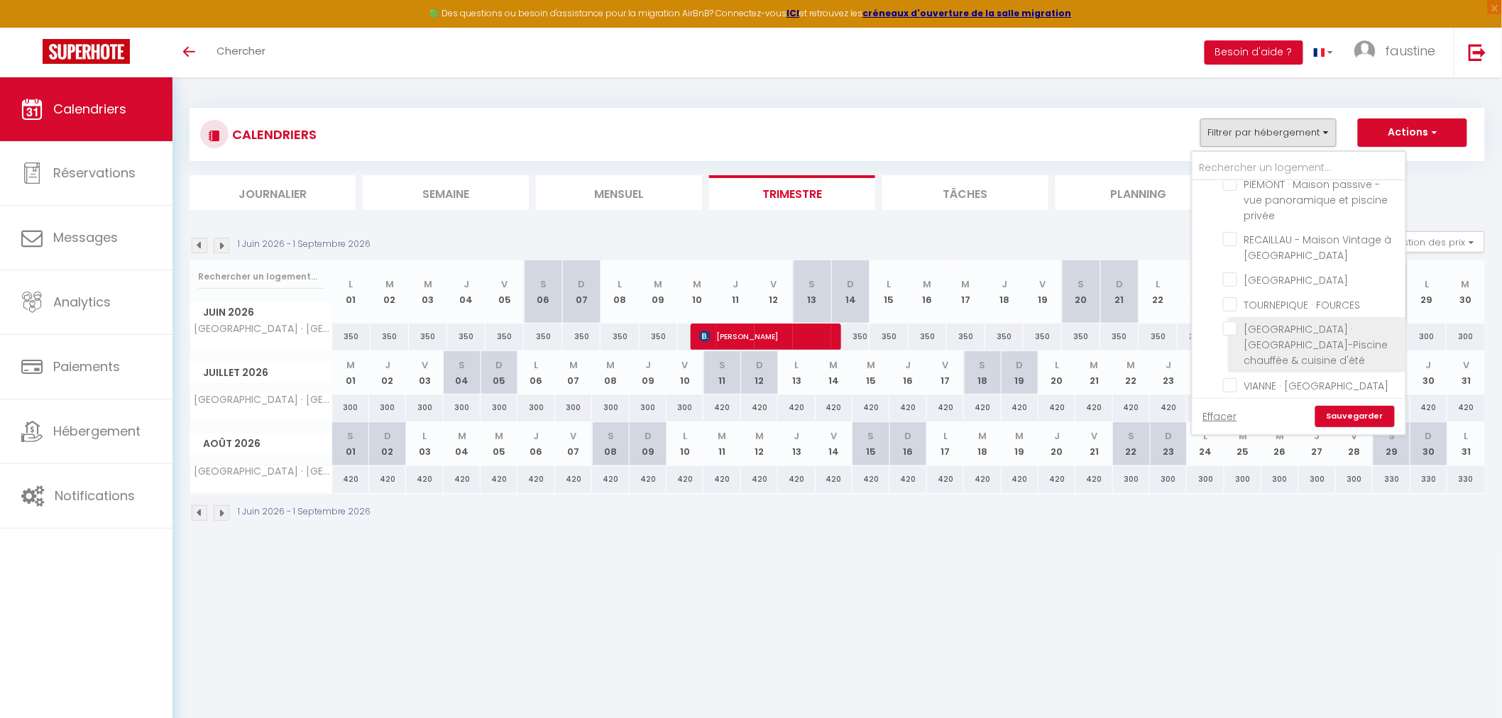
checkbox input "false"
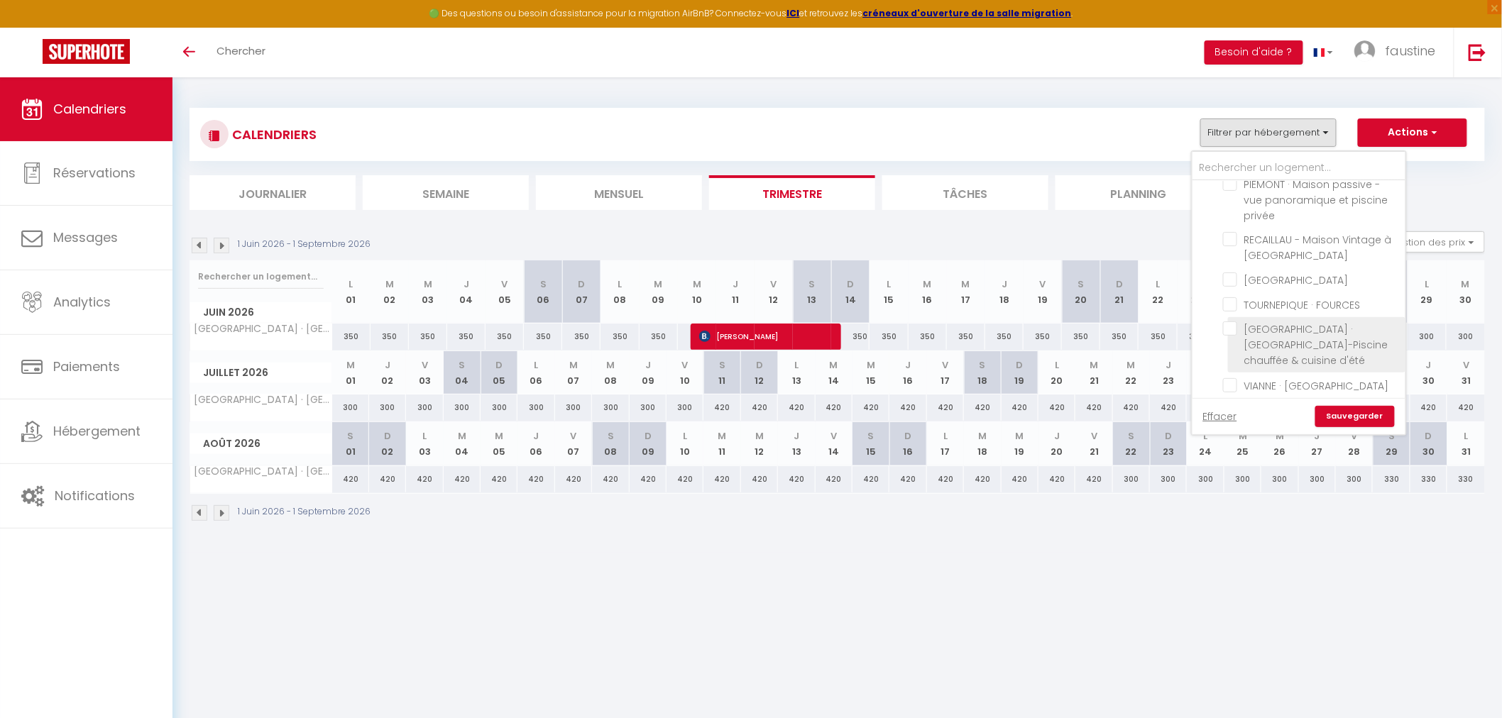
checkbox input "false"
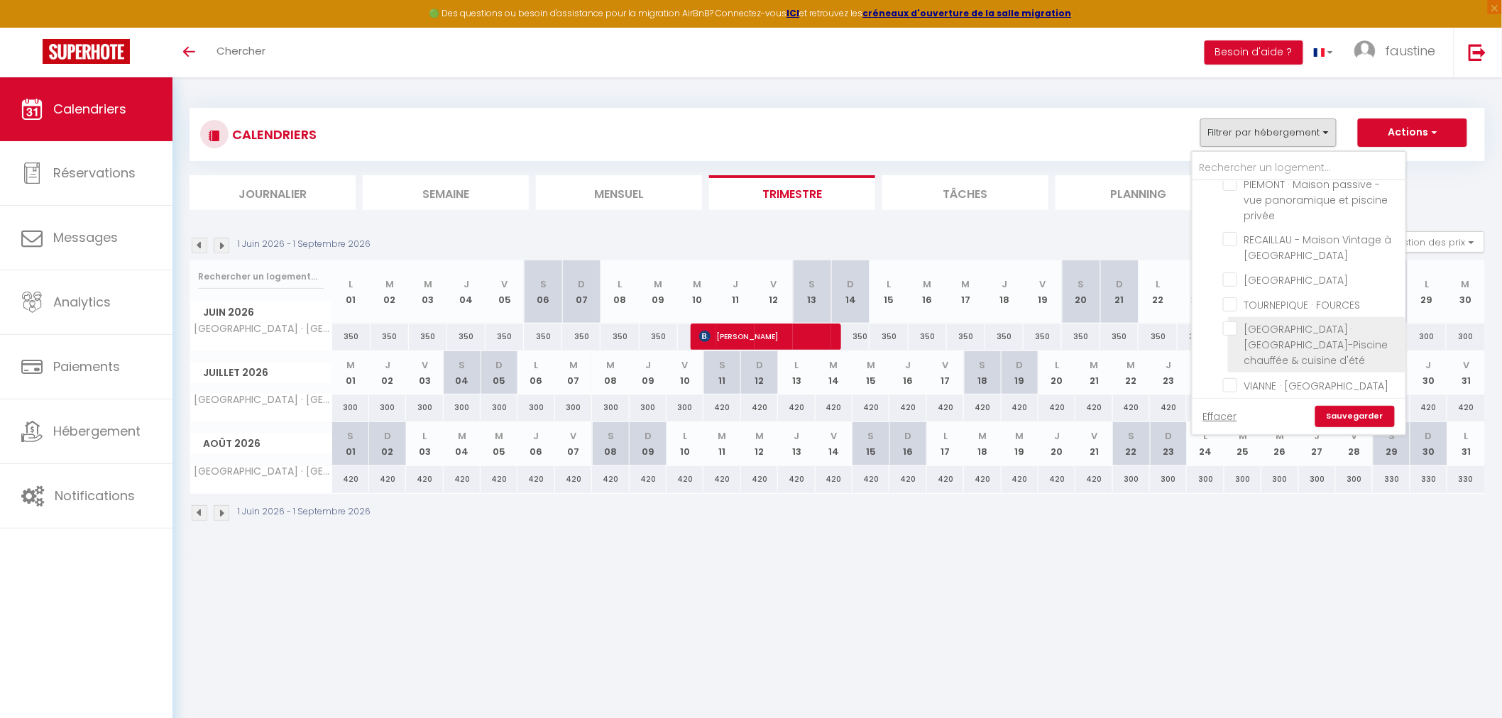
checkbox input "false"
click at [1346, 414] on link "Sauvegarder" at bounding box center [1354, 416] width 79 height 21
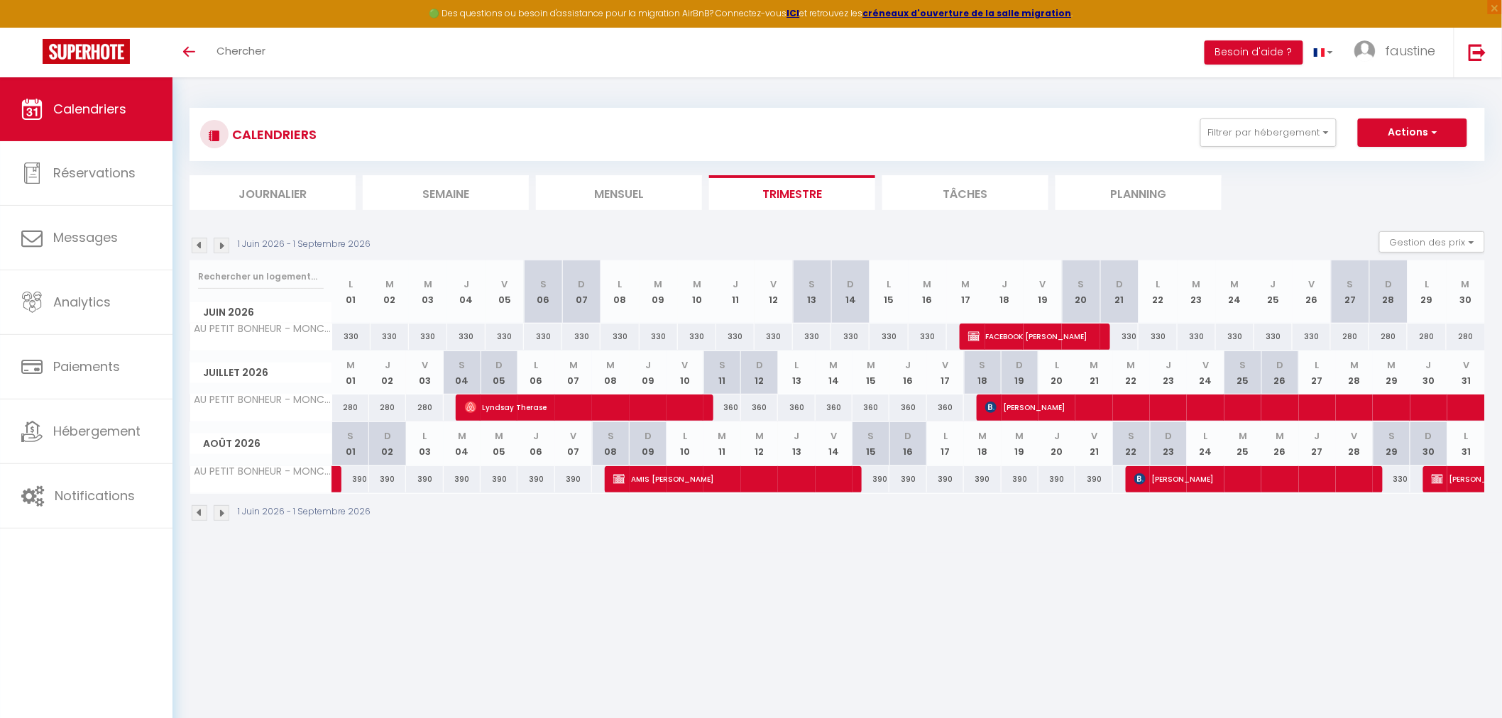
click at [194, 246] on img at bounding box center [200, 246] width 16 height 16
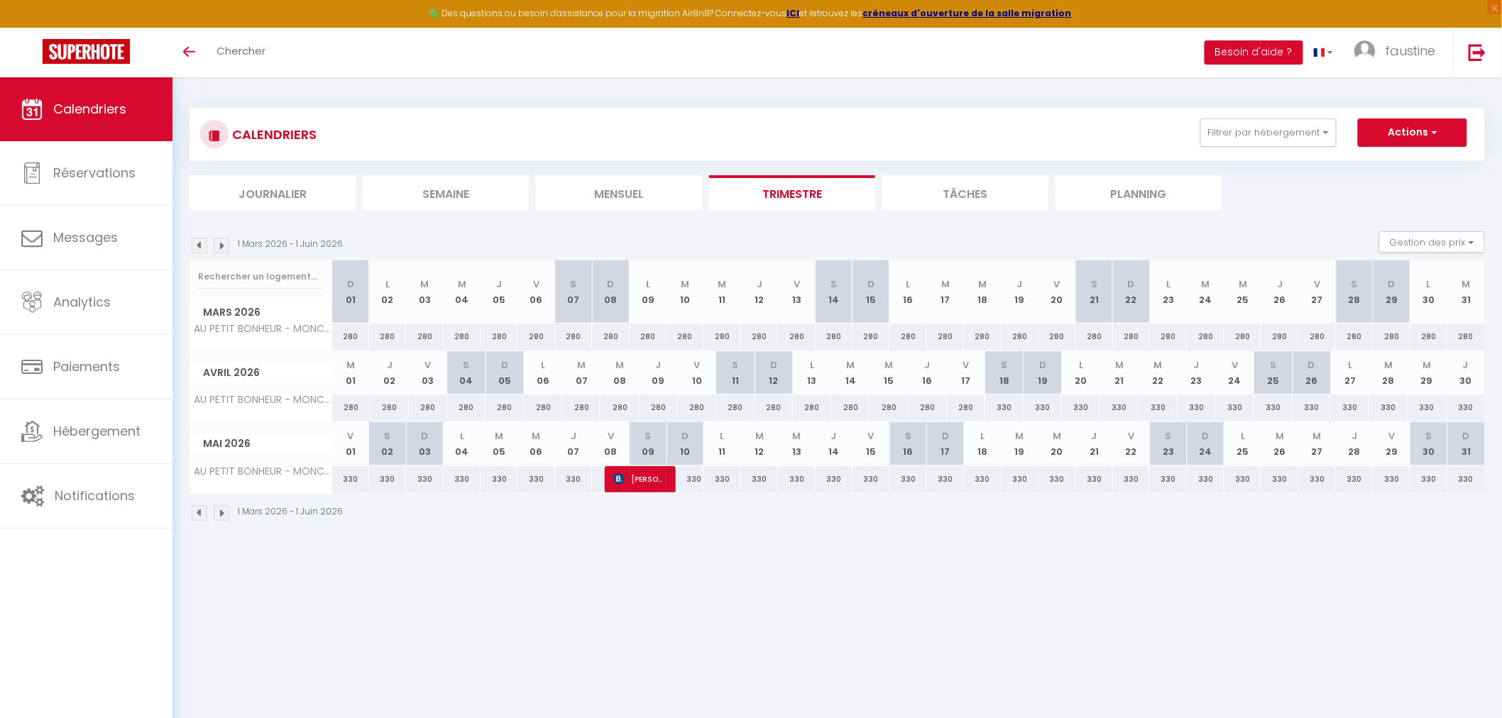
click at [194, 246] on img at bounding box center [200, 246] width 16 height 16
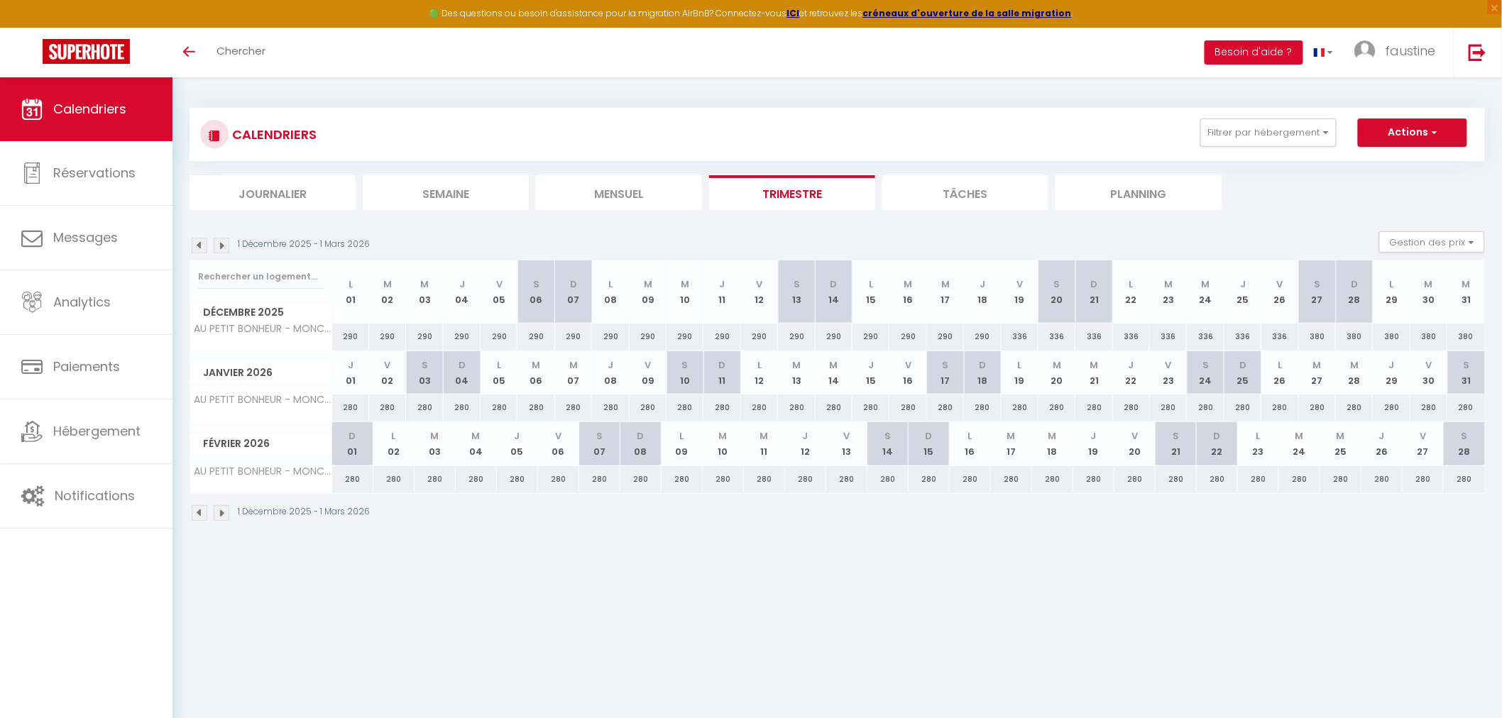
click at [194, 246] on img at bounding box center [200, 246] width 16 height 16
